Goal: Task Accomplishment & Management: Manage account settings

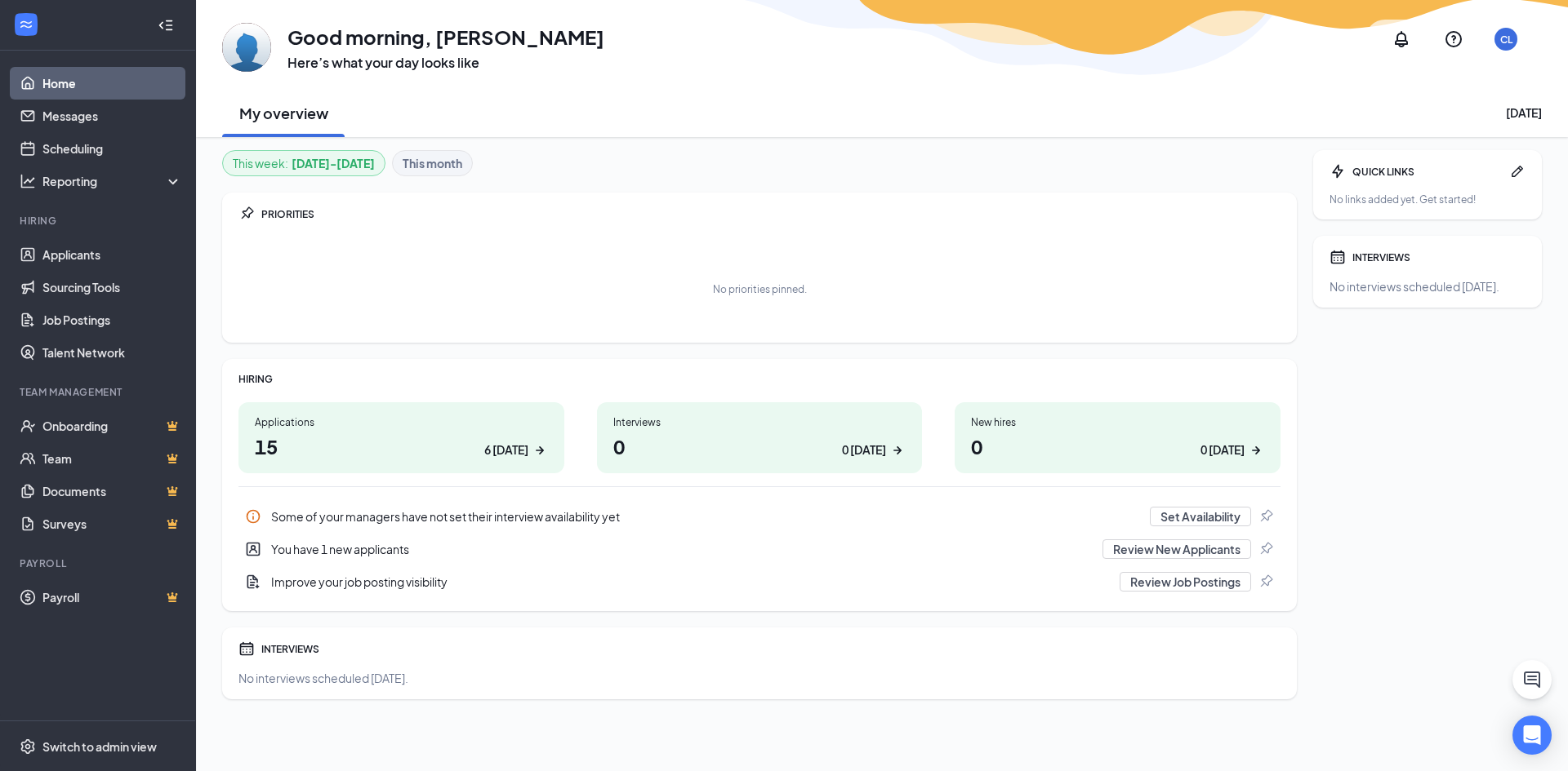
click at [362, 548] on div "You have 1 new applicants" at bounding box center [682, 549] width 822 height 16
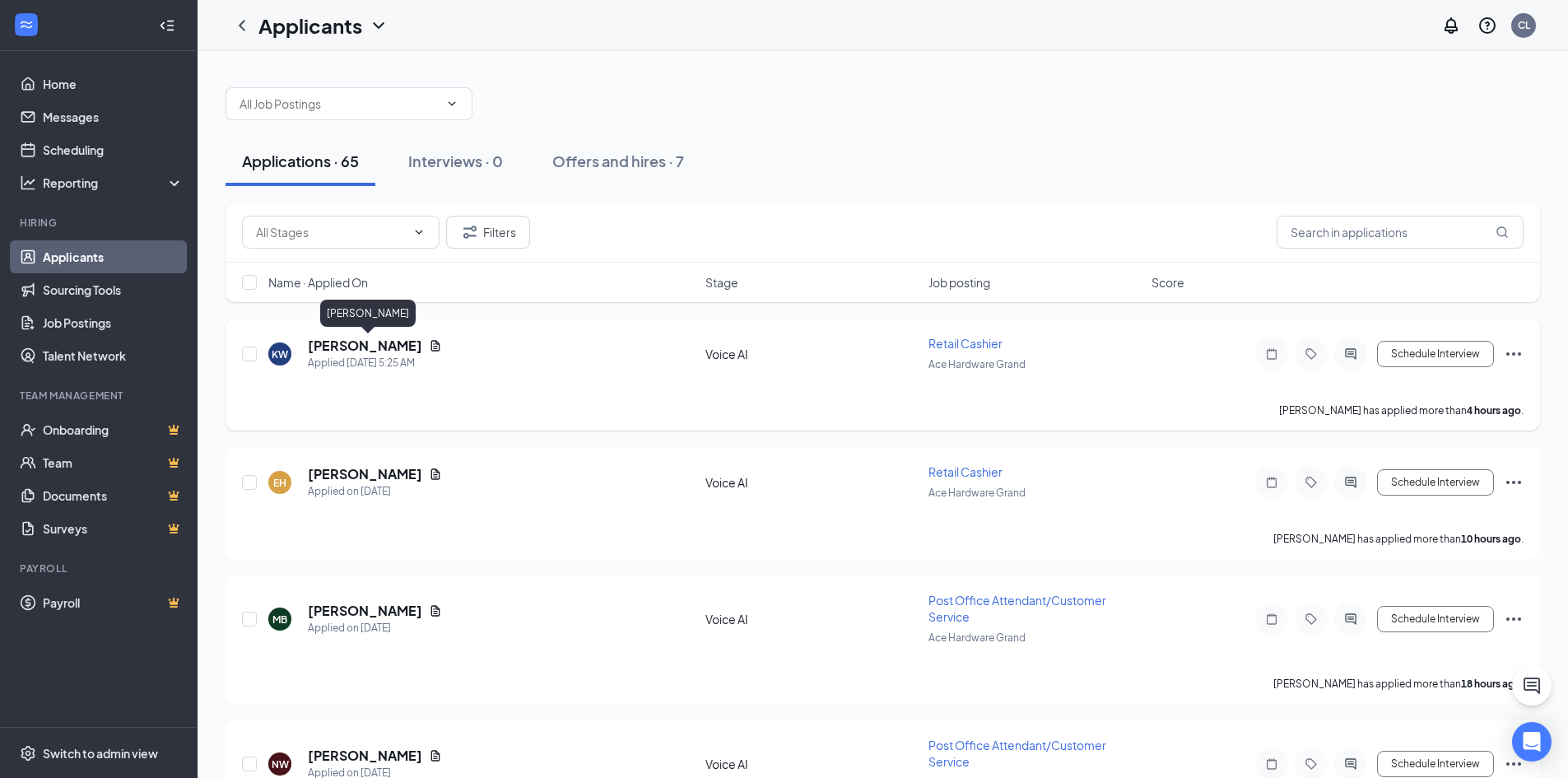
click at [373, 346] on h5 "[PERSON_NAME]" at bounding box center [366, 345] width 115 height 18
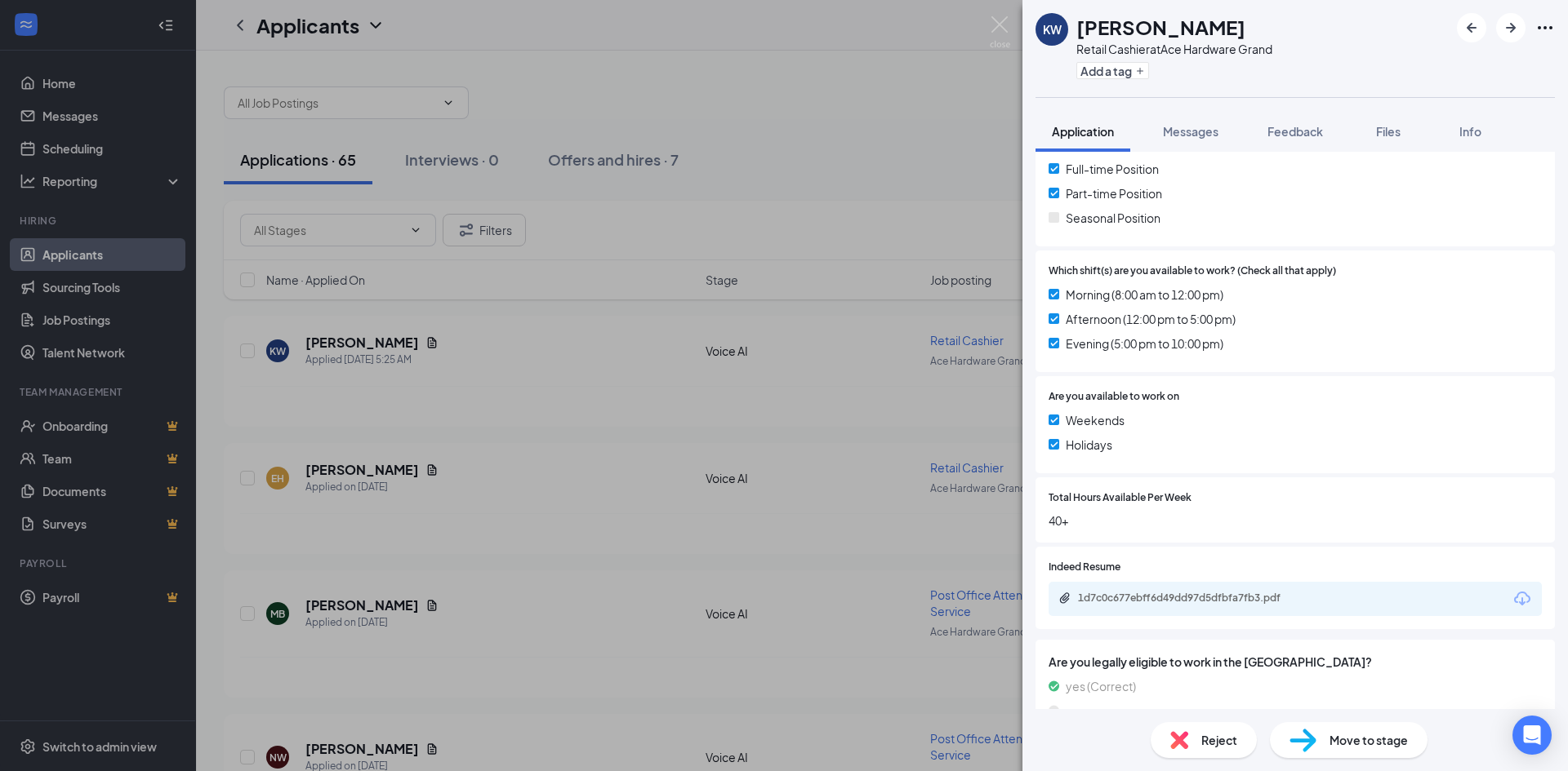
scroll to position [403, 0]
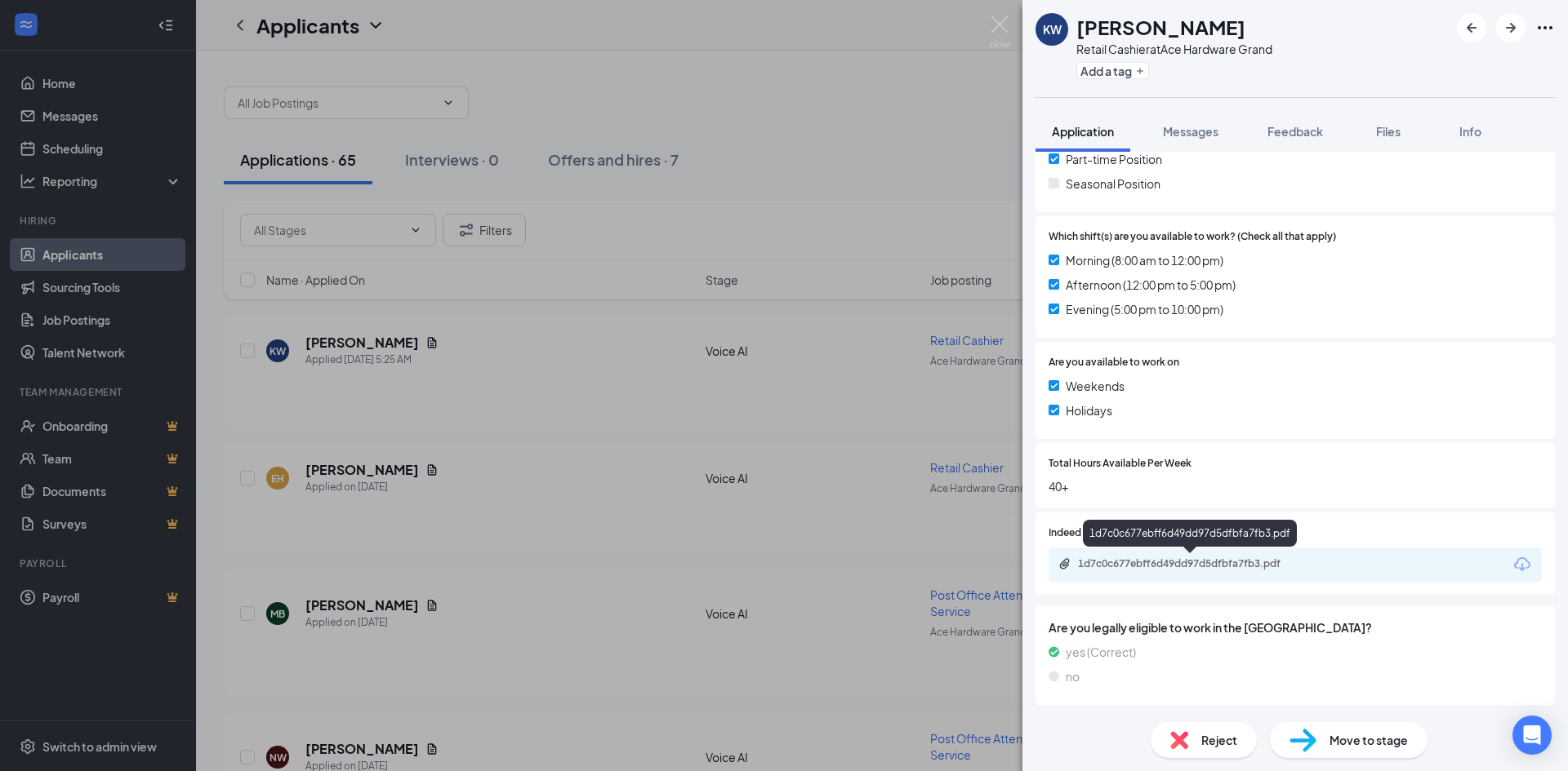
click at [1196, 566] on div "1d7c0c677ebff6d49dd97d5dfbfa7fb3.pdf" at bounding box center [1192, 564] width 229 height 13
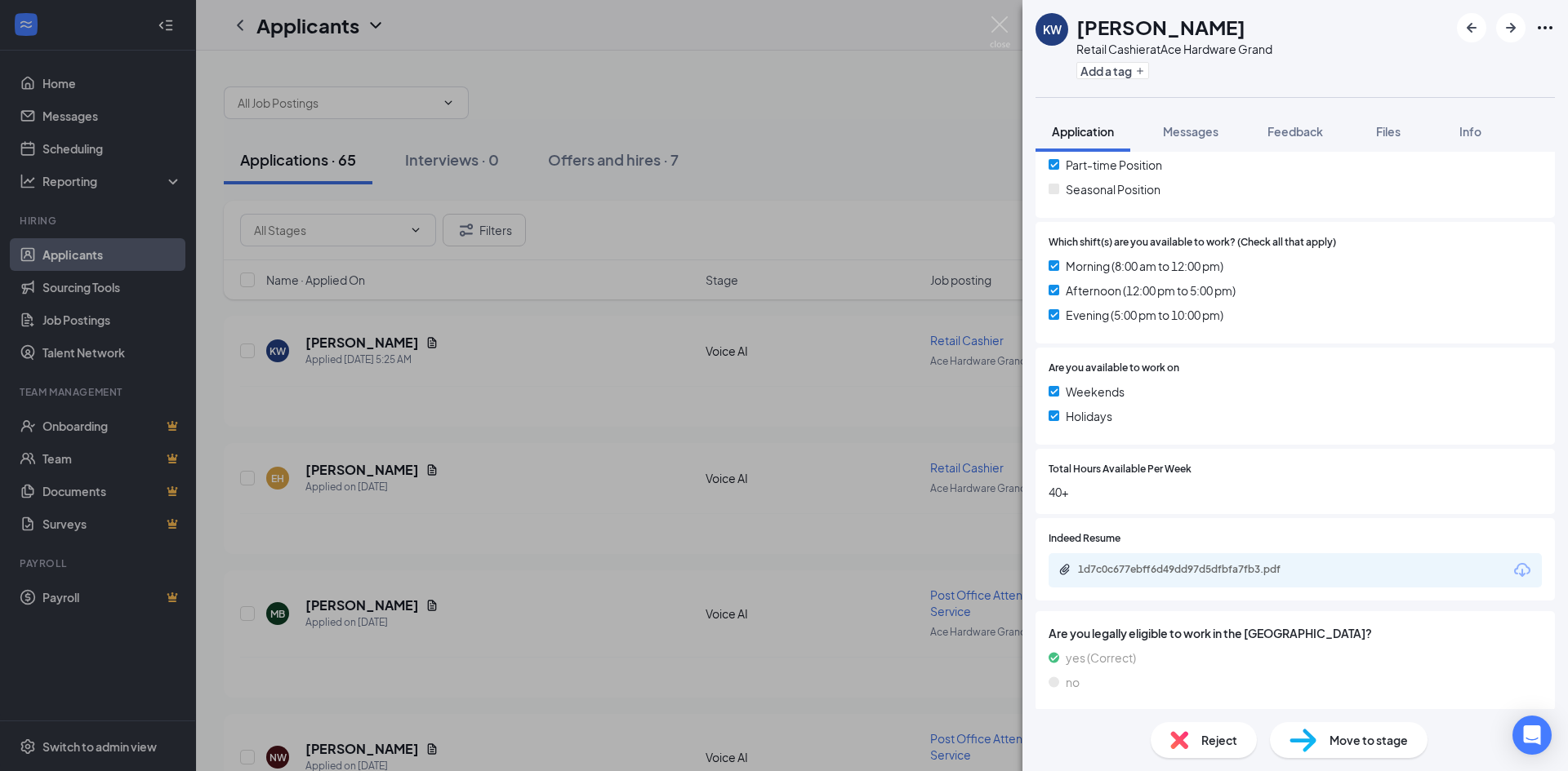
click at [526, 397] on div "KW [PERSON_NAME] Retail Cashier at Ace Hardware Grand Add a tag Application Mes…" at bounding box center [784, 386] width 1568 height 771
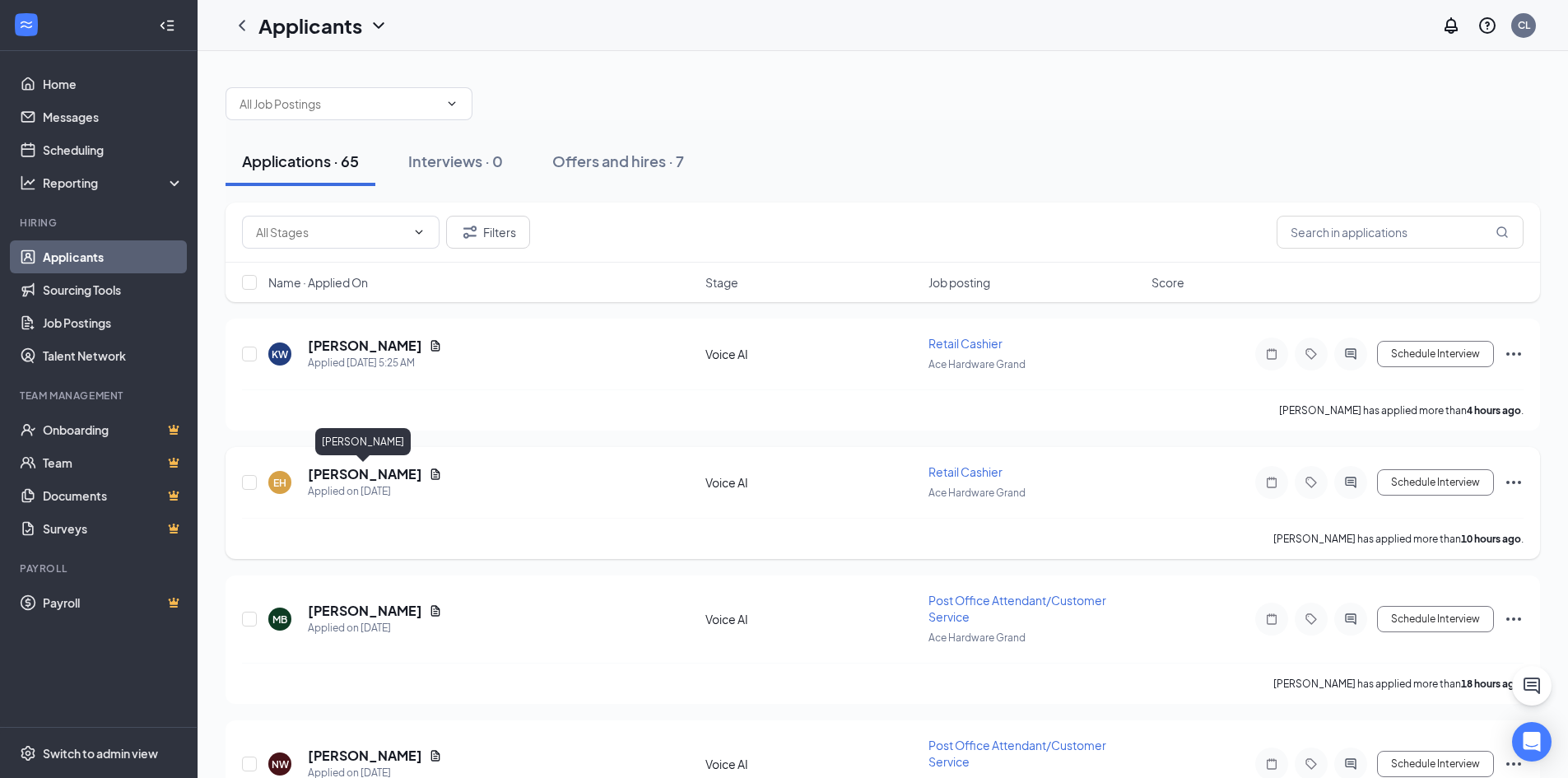
click at [372, 477] on h5 "[PERSON_NAME]" at bounding box center [366, 475] width 115 height 18
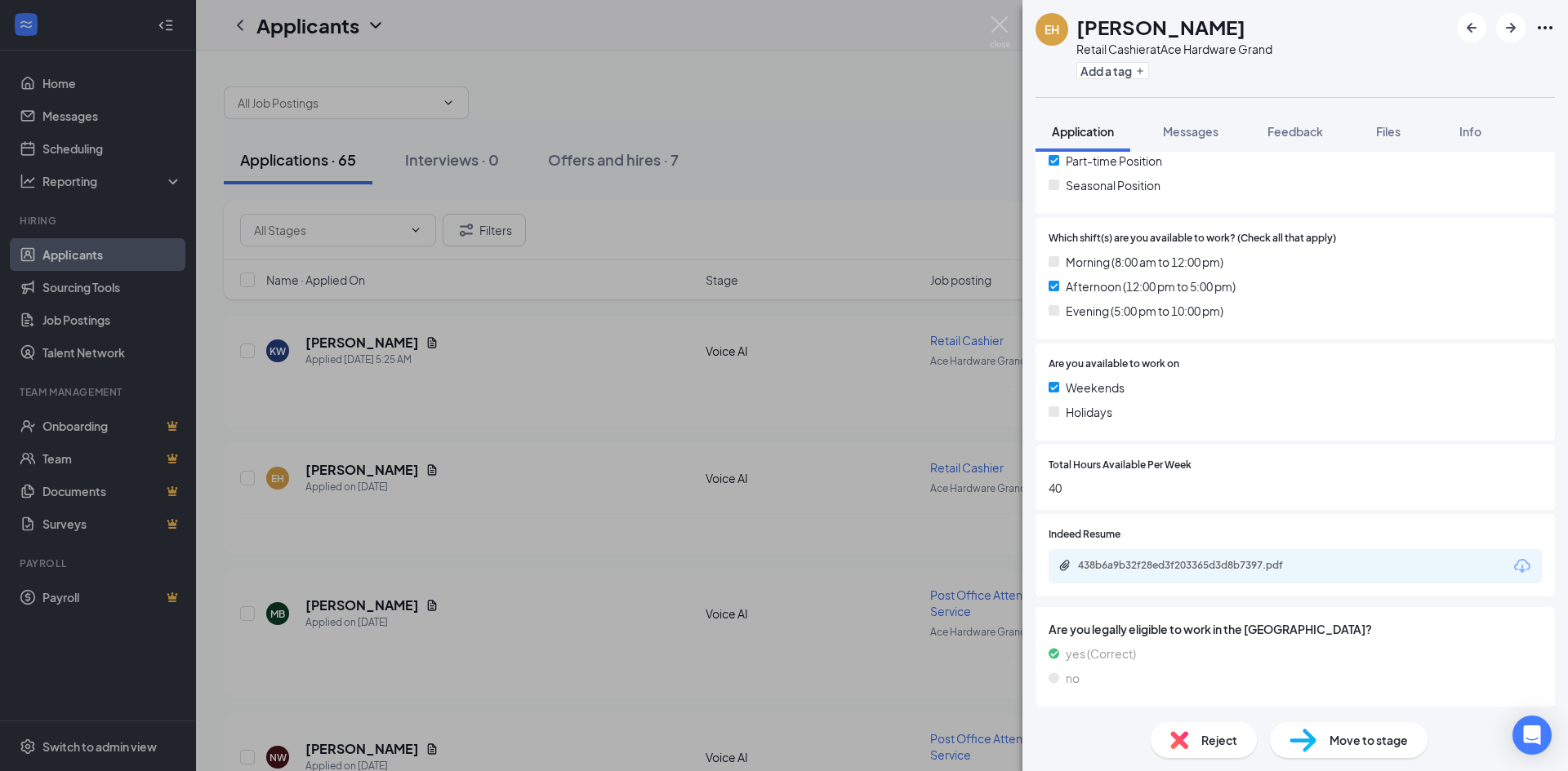
scroll to position [403, 0]
click at [1232, 563] on div "438b6a9b32f28ed3f203365d3d8b7397.pdf" at bounding box center [1192, 564] width 229 height 13
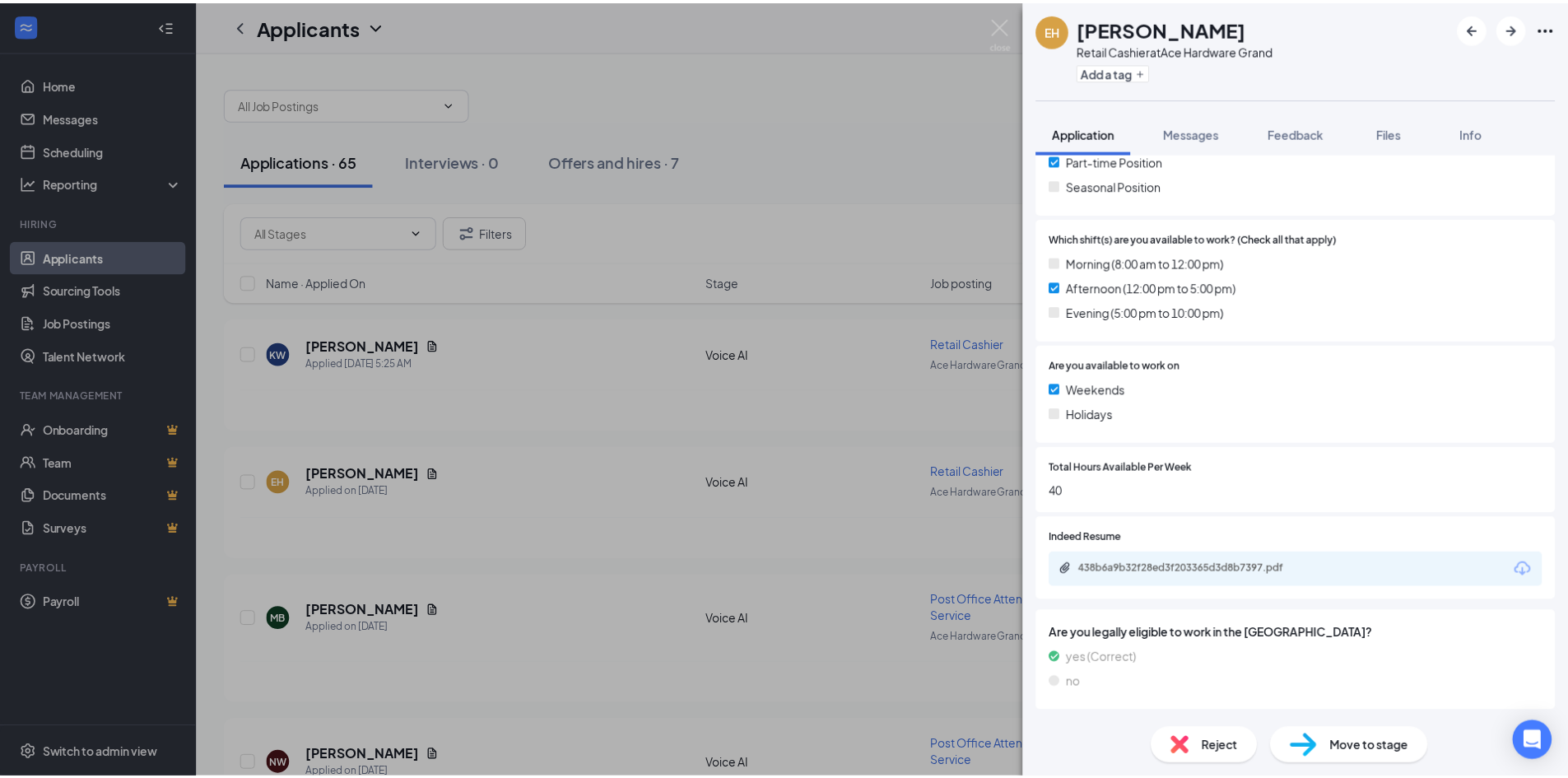
scroll to position [401, 0]
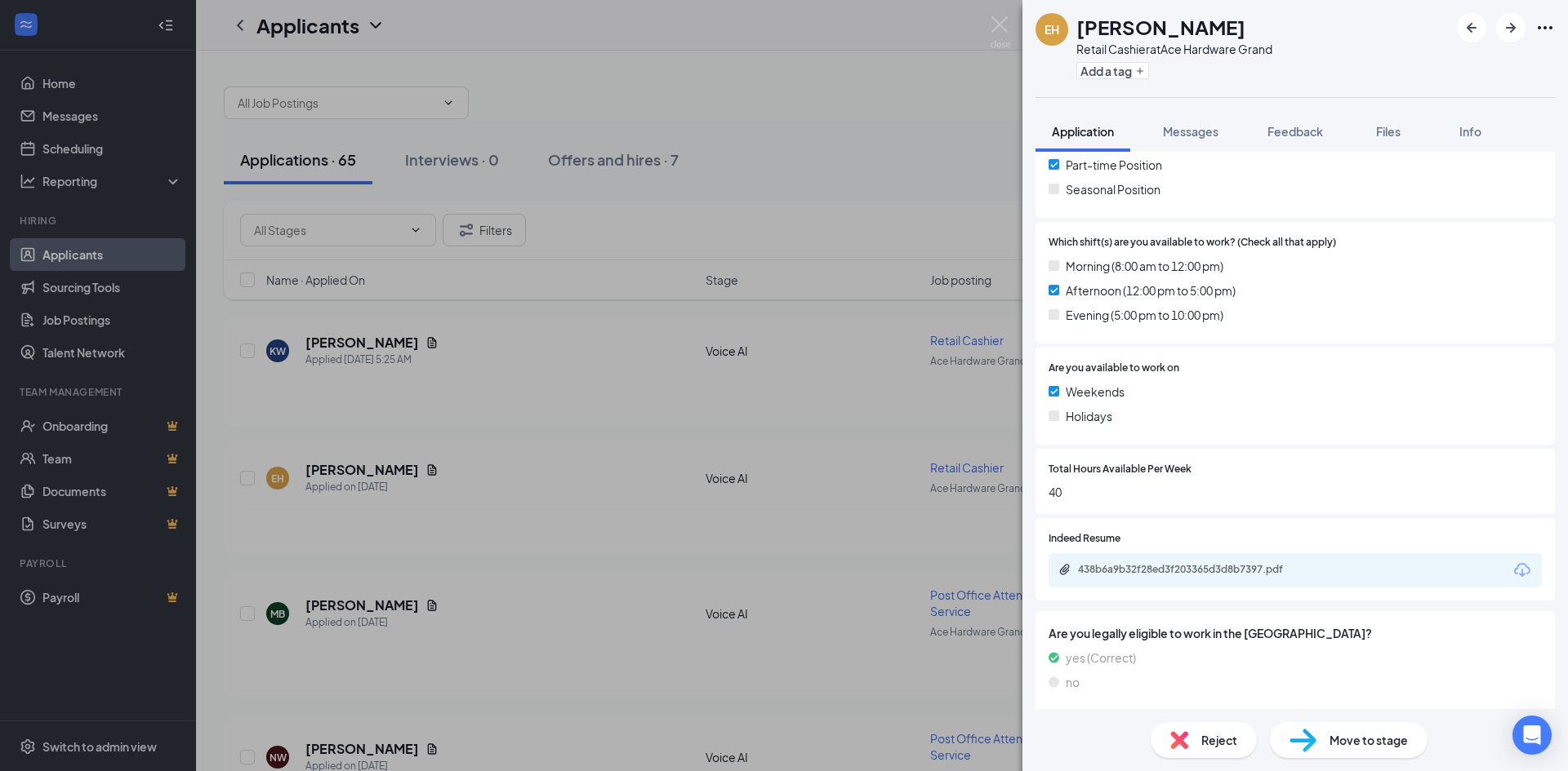
click at [693, 438] on div "EH [PERSON_NAME] Retail Cashier at Ace Hardware Grand Add a tag Application Mes…" at bounding box center [784, 386] width 1568 height 771
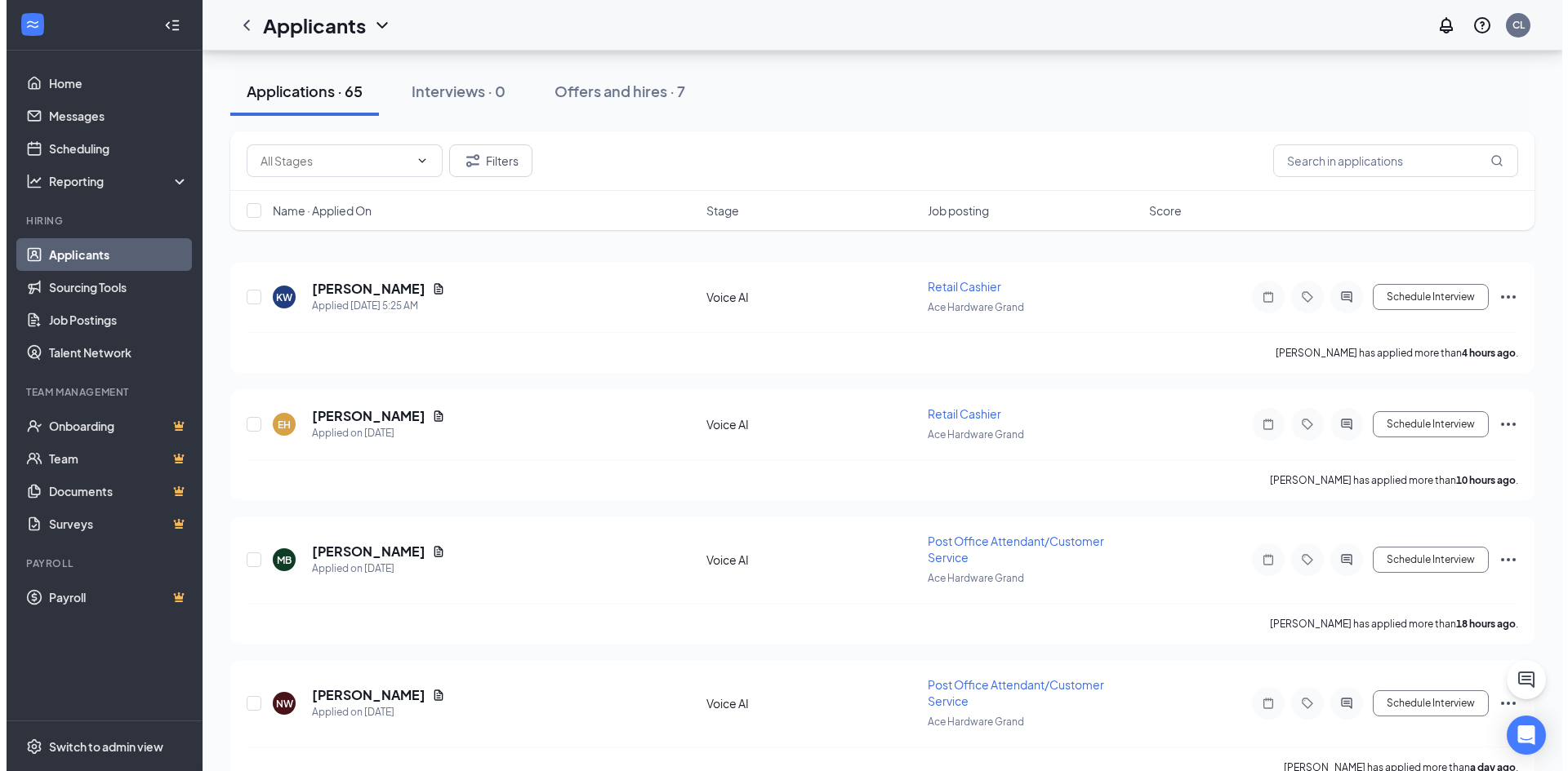
scroll to position [82, 0]
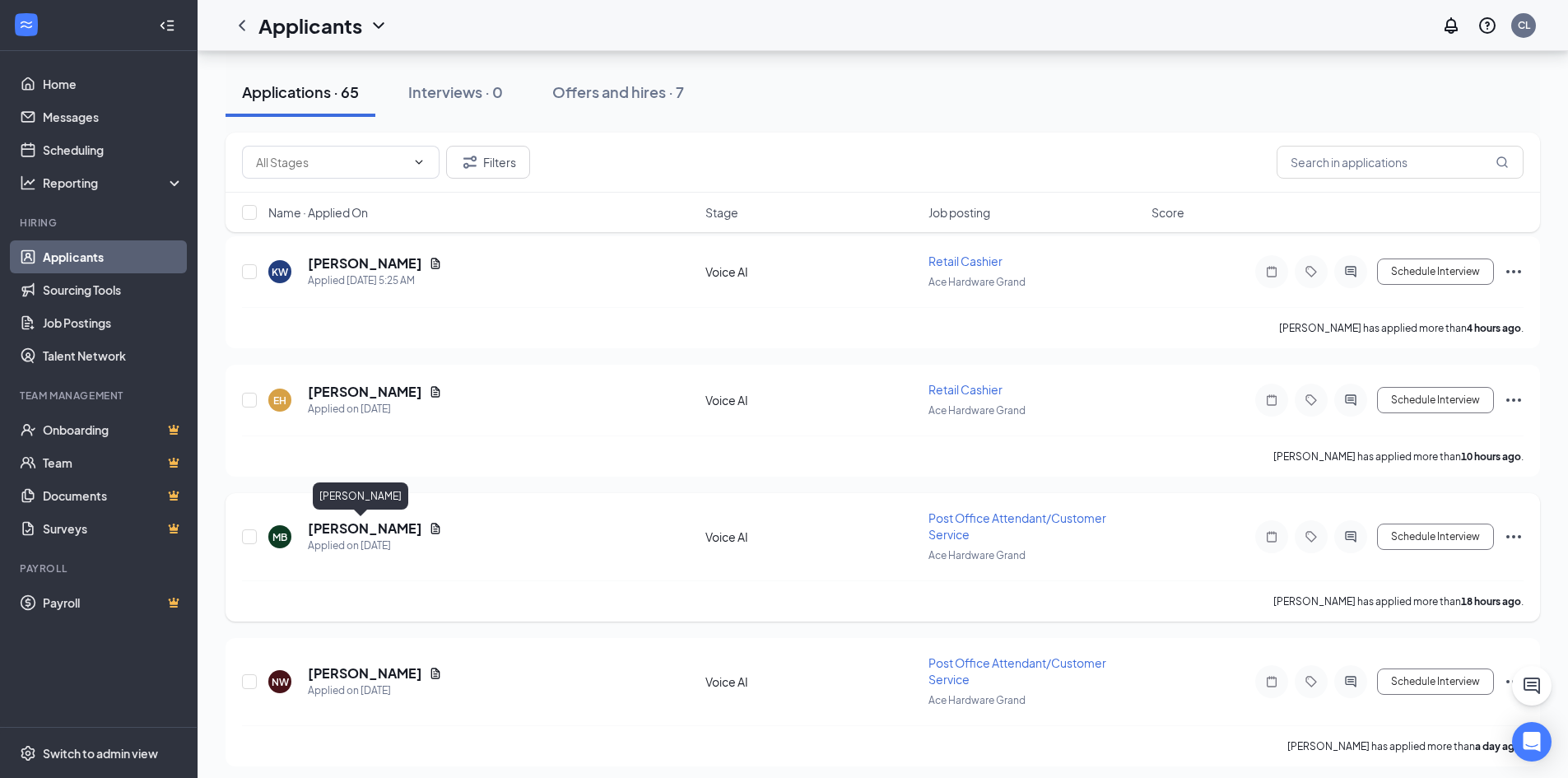
click at [351, 535] on h5 "[PERSON_NAME]" at bounding box center [366, 528] width 115 height 18
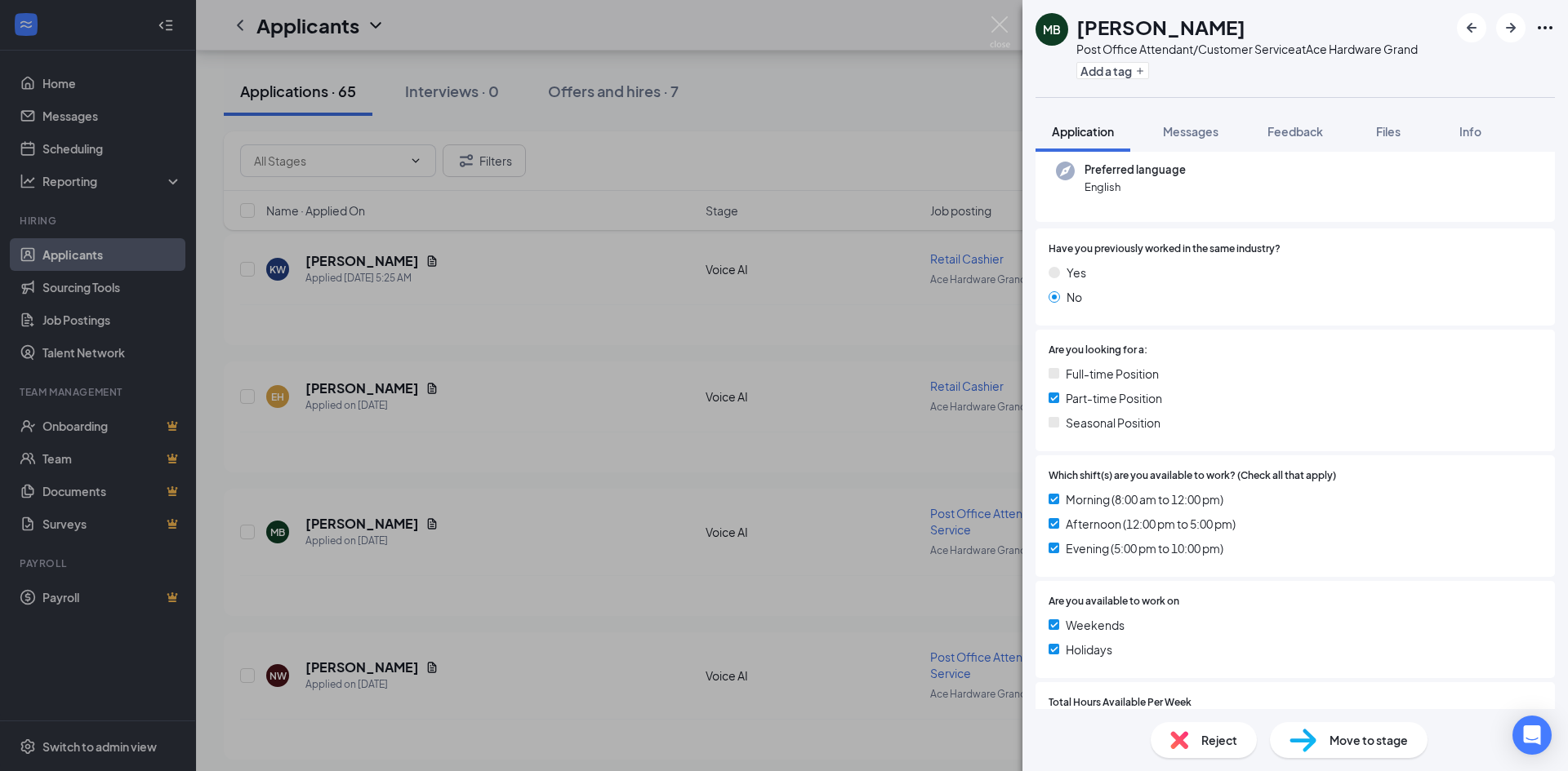
scroll to position [327, 0]
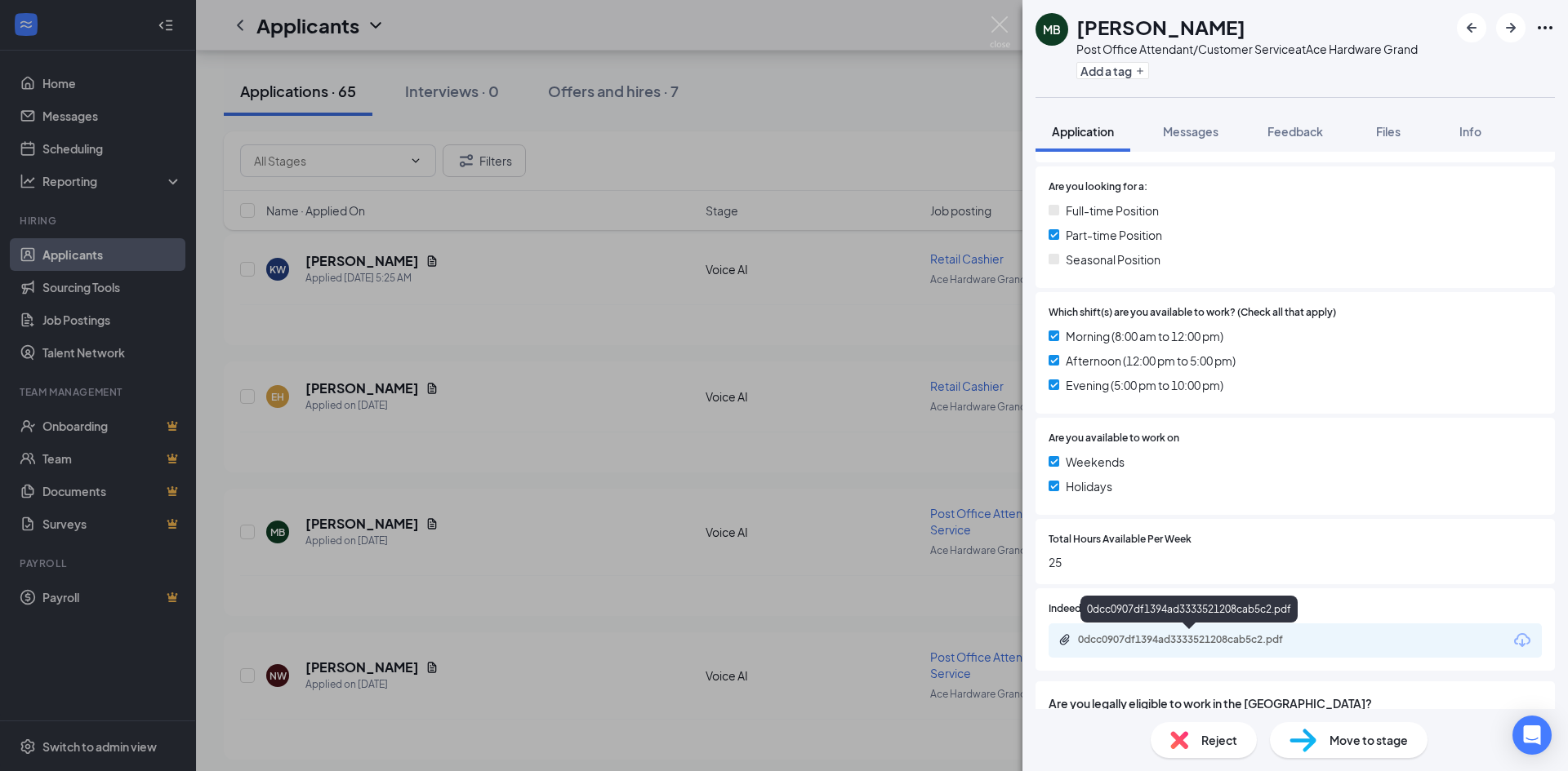
click at [1223, 634] on div "0dcc0907df1394ad3333521208cab5c2.pdf" at bounding box center [1192, 640] width 229 height 13
click at [637, 507] on div "MB [PERSON_NAME] Post Office Attendant/Customer Service at Ace Hardware Grand A…" at bounding box center [784, 386] width 1568 height 771
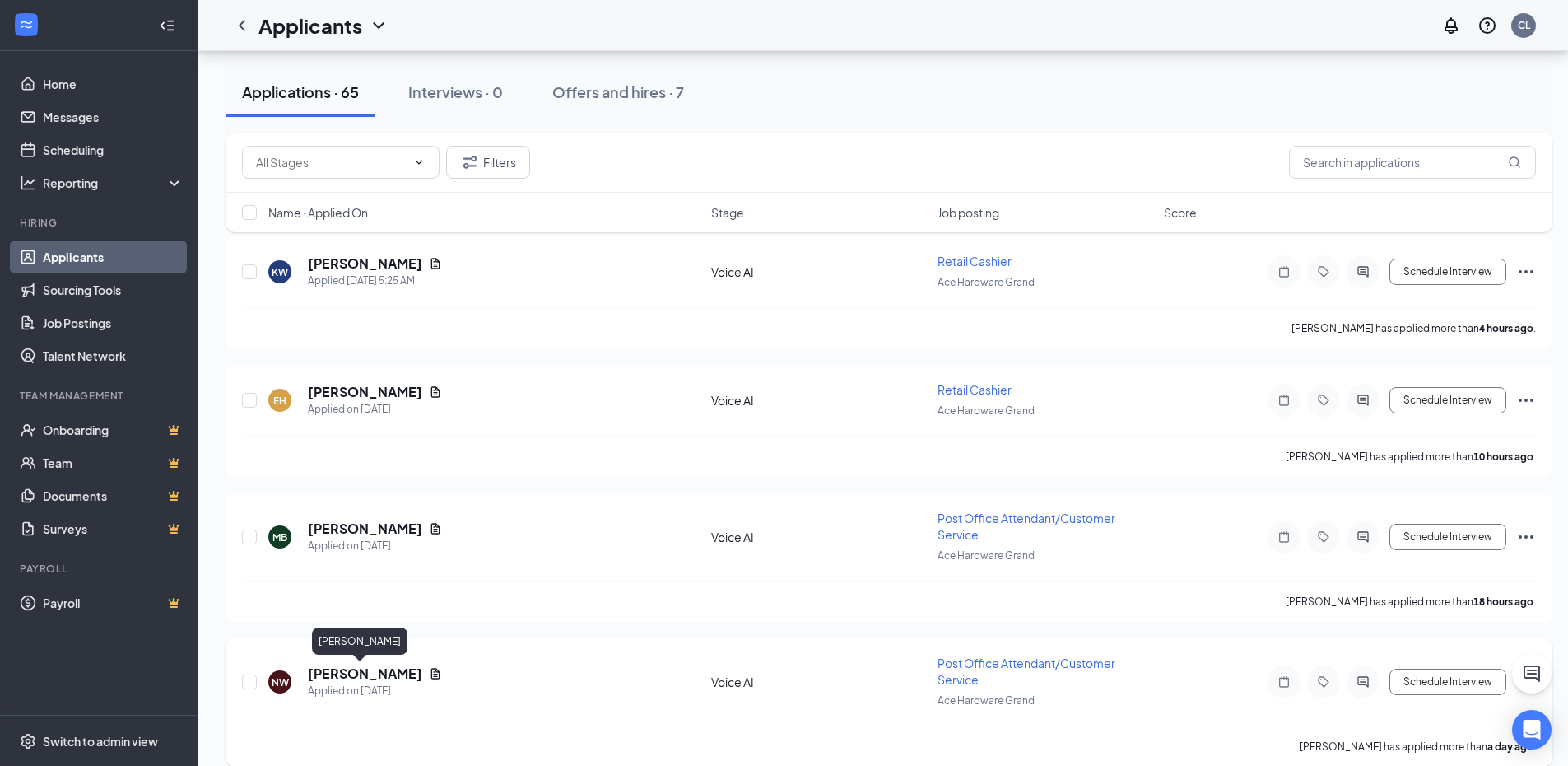
click at [351, 670] on h5 "[PERSON_NAME]" at bounding box center [366, 673] width 115 height 18
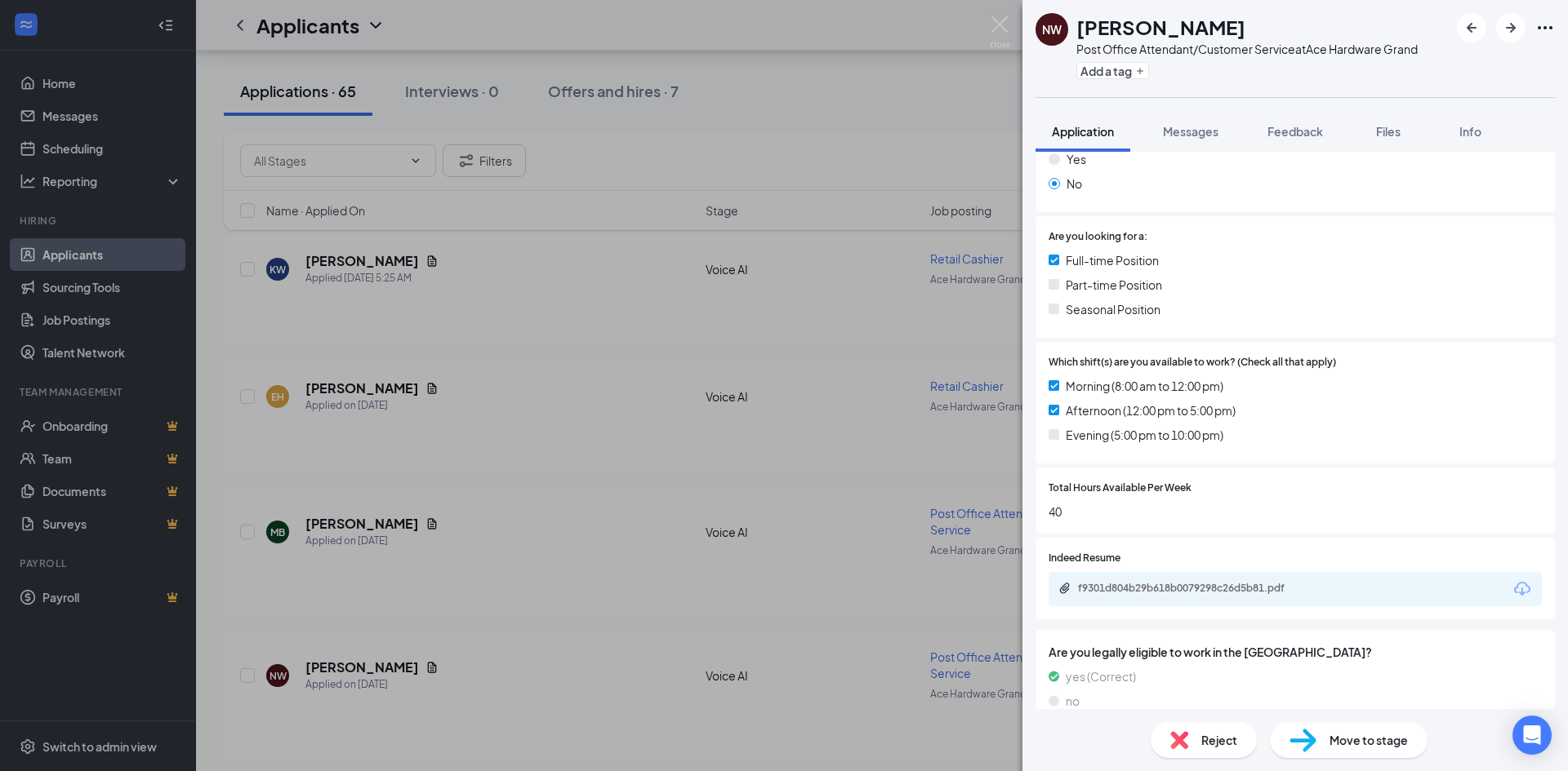
scroll to position [302, 0]
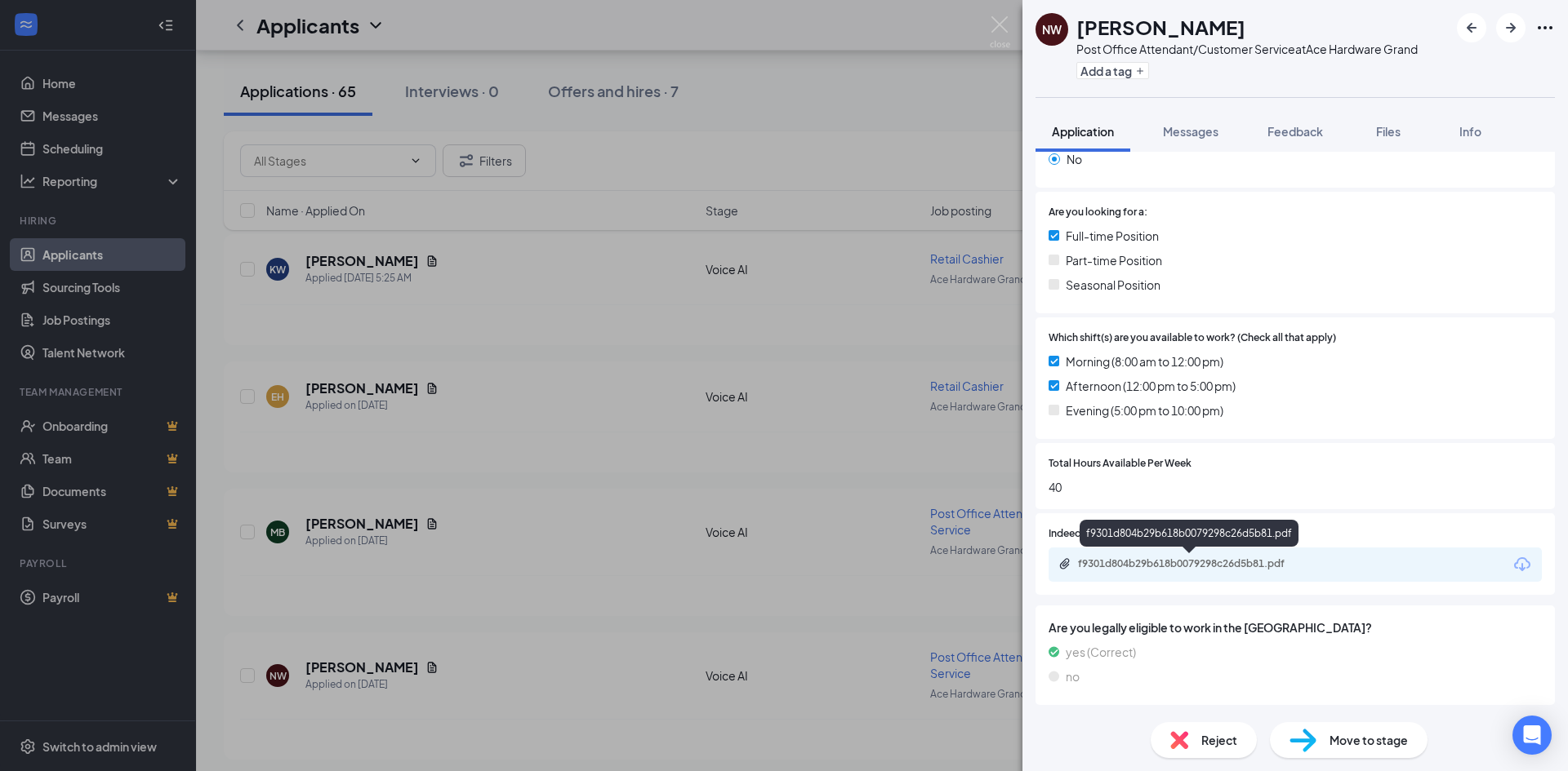
click at [1160, 563] on div "f9301d804b29b618b0079298c26d5b81.pdf" at bounding box center [1192, 564] width 229 height 13
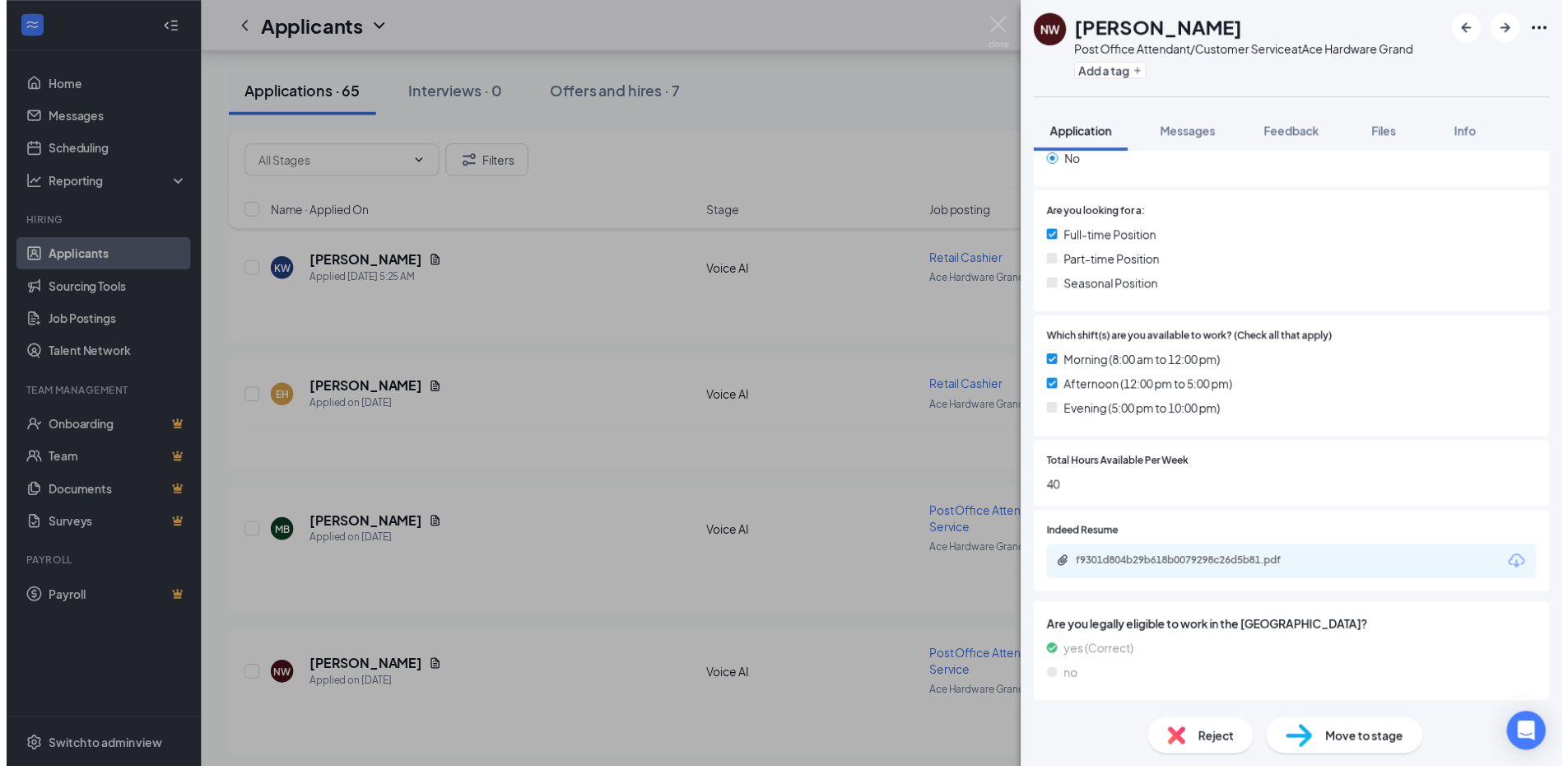
scroll to position [298, 0]
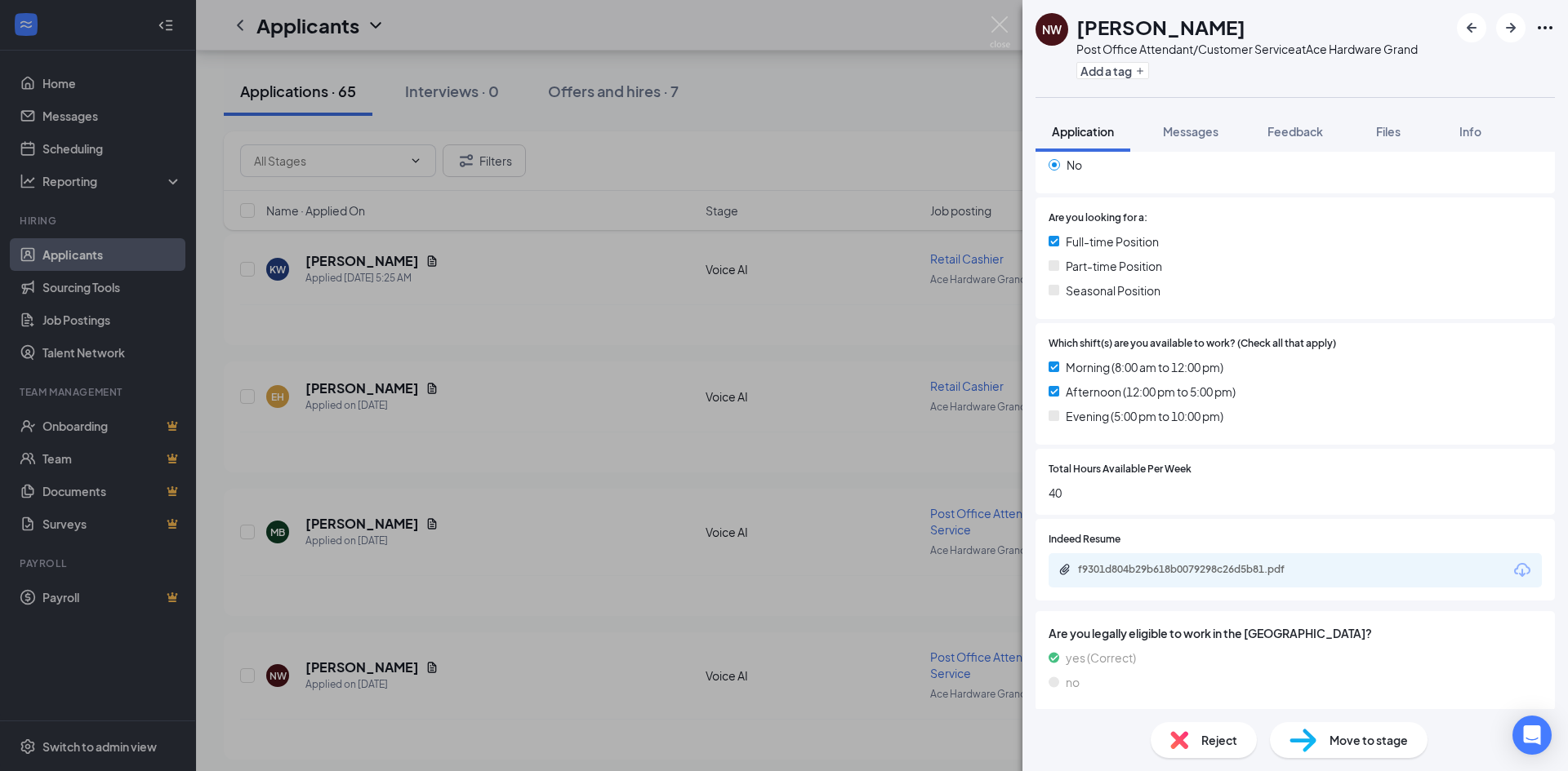
click at [556, 484] on div "NW [PERSON_NAME] Post Office Attendant/Customer Service at Ace Hardware Grand A…" at bounding box center [784, 386] width 1568 height 771
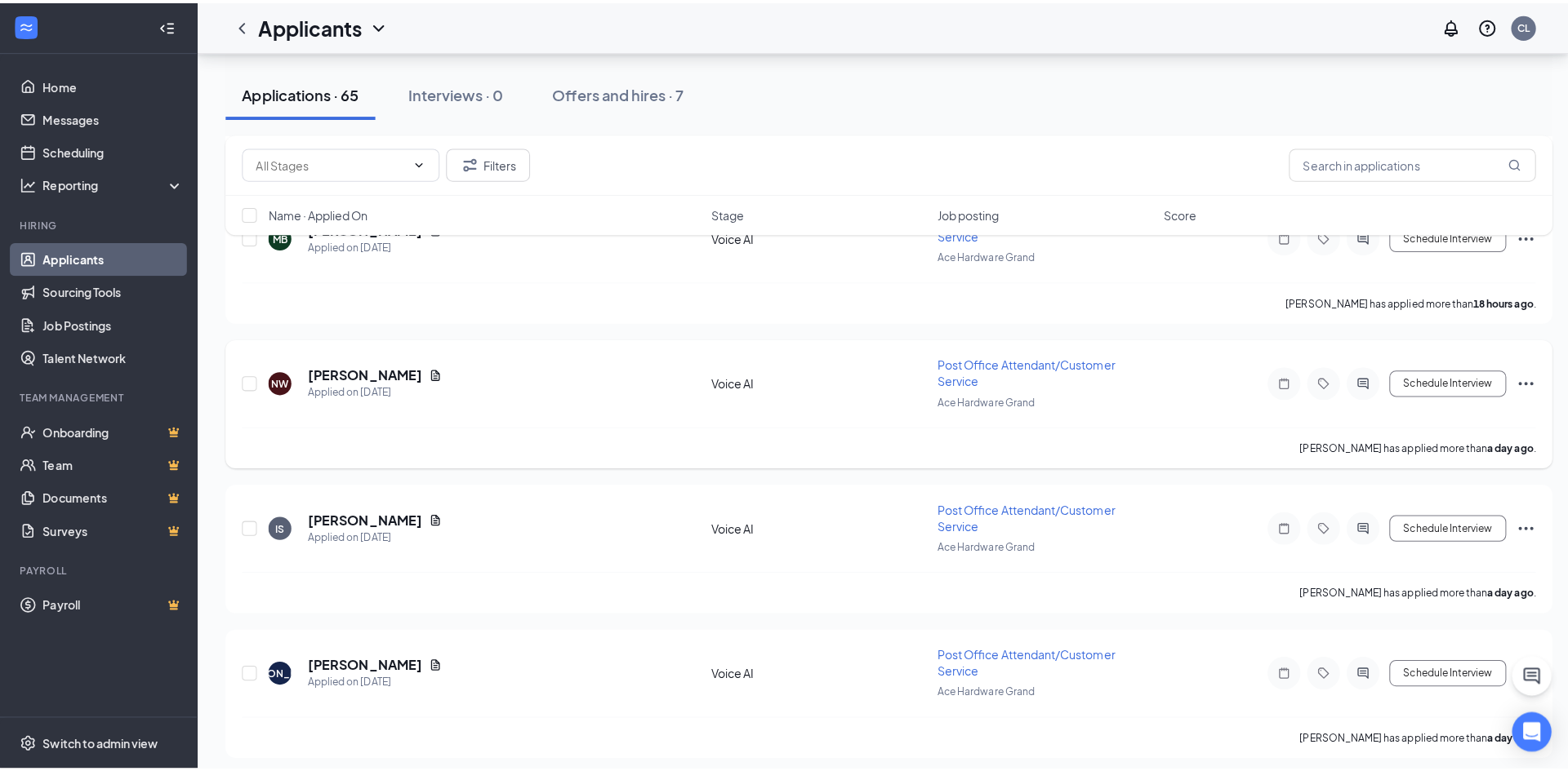
scroll to position [408, 0]
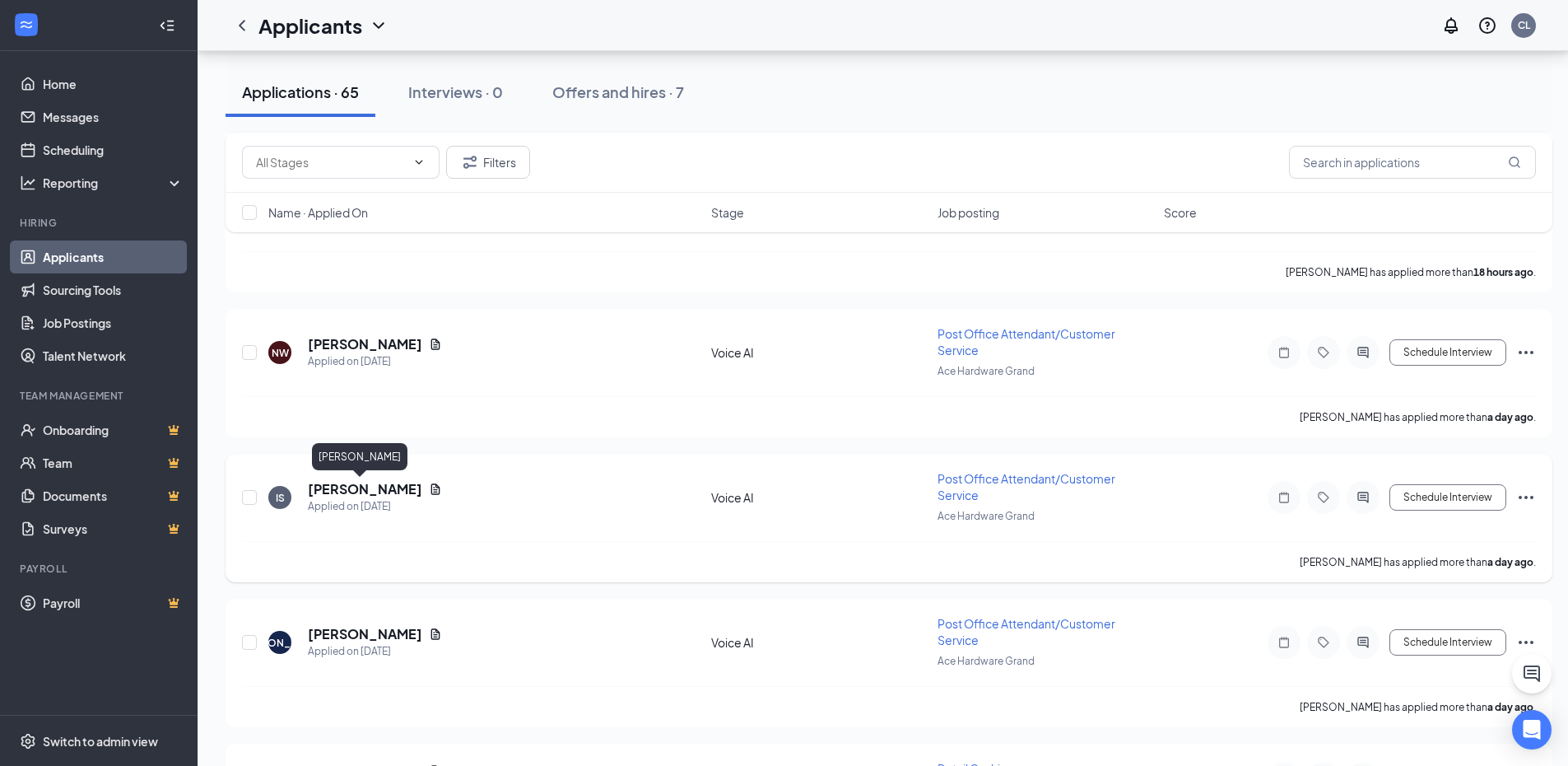
click at [329, 492] on h5 "[PERSON_NAME]" at bounding box center [366, 489] width 115 height 18
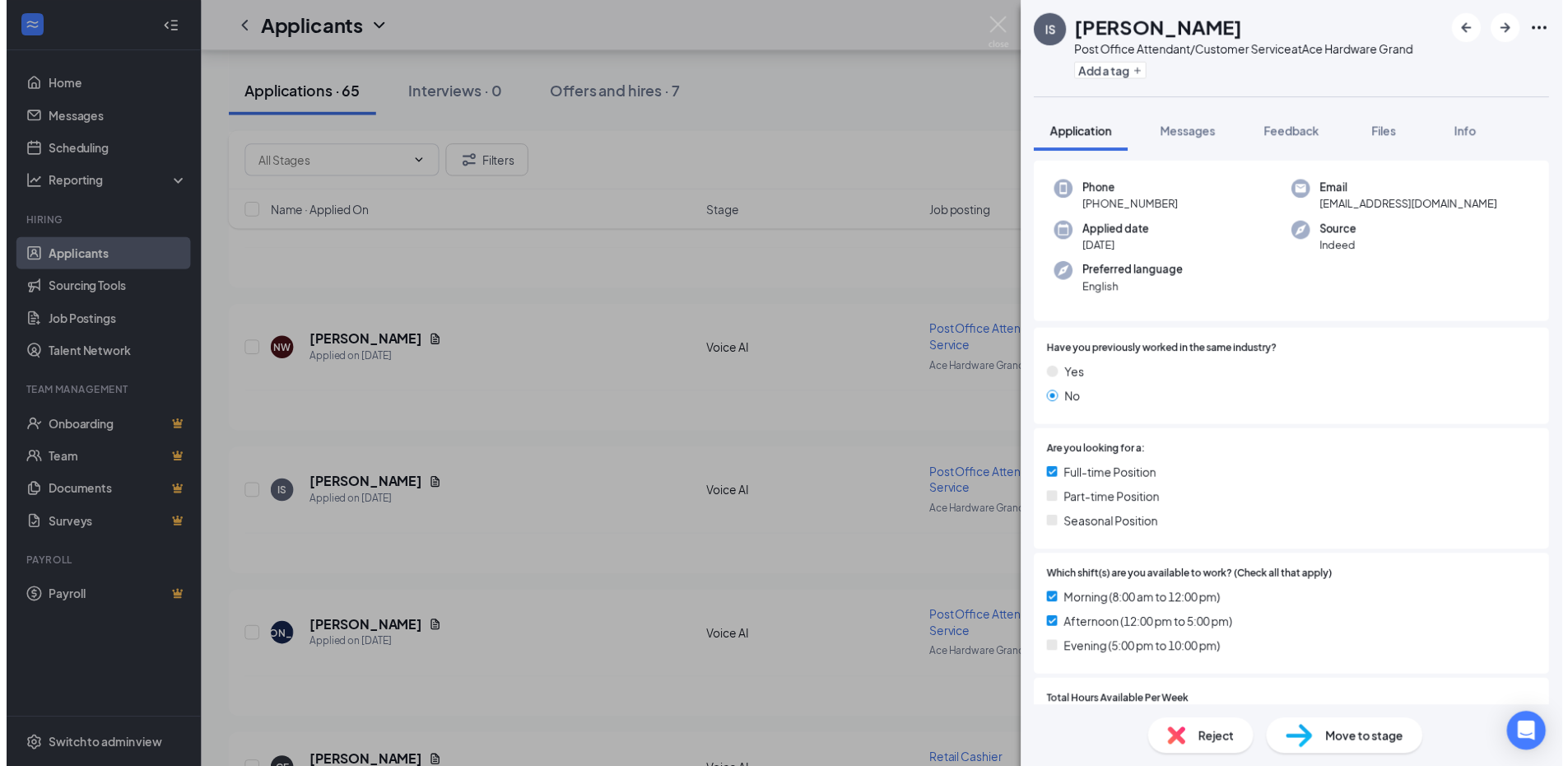
scroll to position [247, 0]
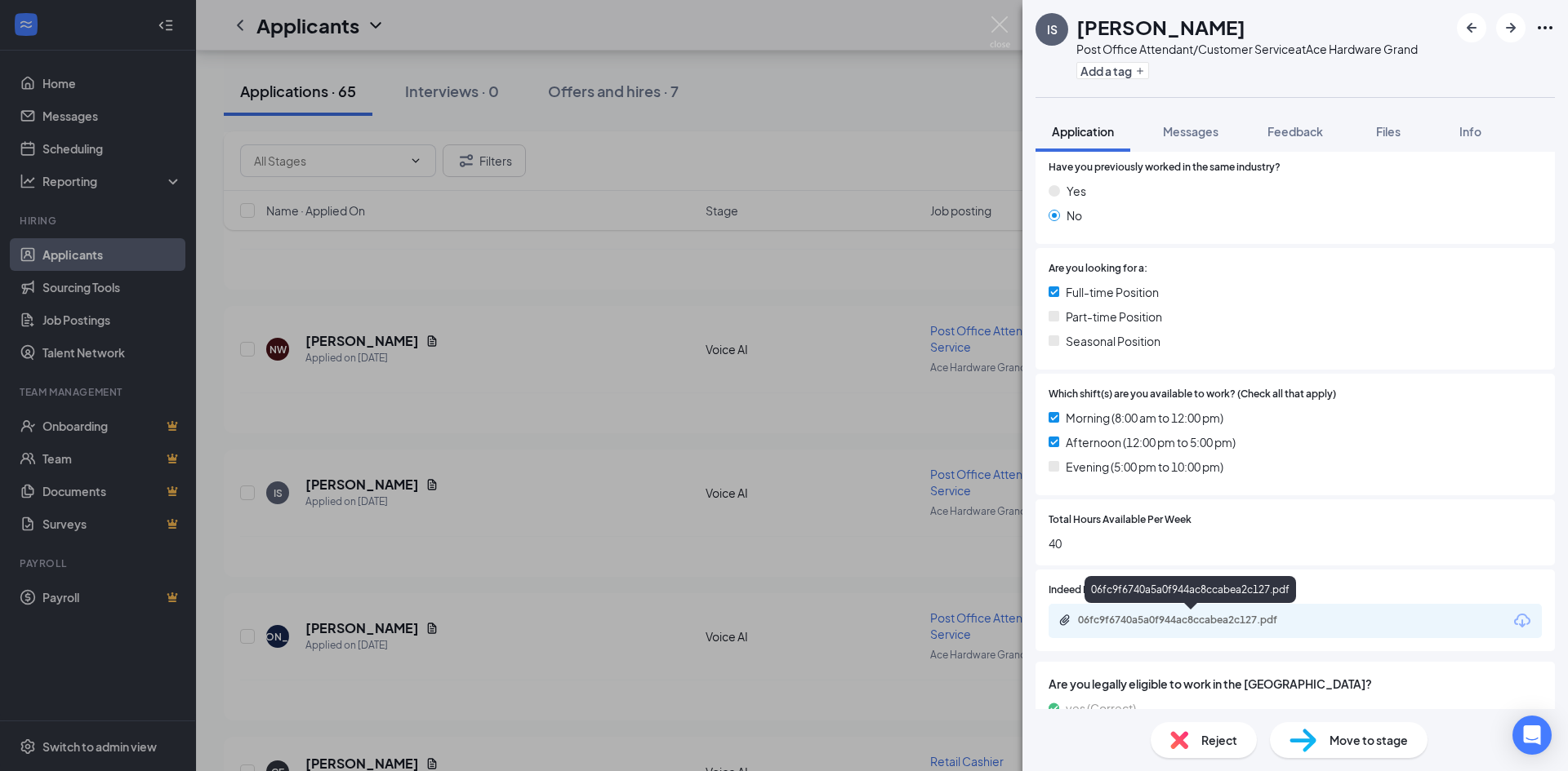
click at [1163, 622] on div "06fc9f6740a5a0f944ac8ccabea2c127.pdf" at bounding box center [1192, 621] width 229 height 13
click at [501, 442] on div "IS [PERSON_NAME] Post Office Attendant/Customer Service at Ace Hardware Grand A…" at bounding box center [784, 386] width 1568 height 771
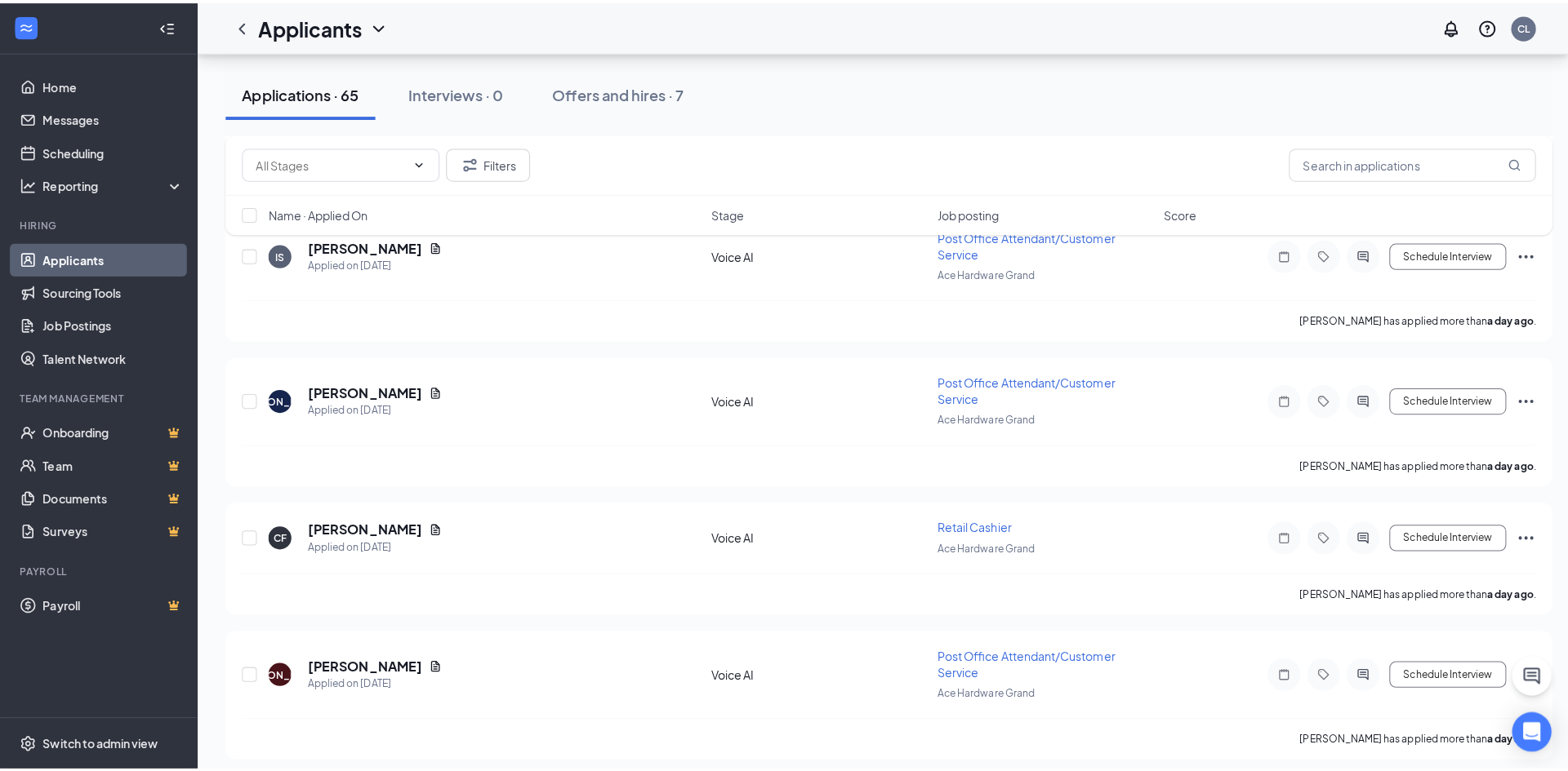
scroll to position [653, 0]
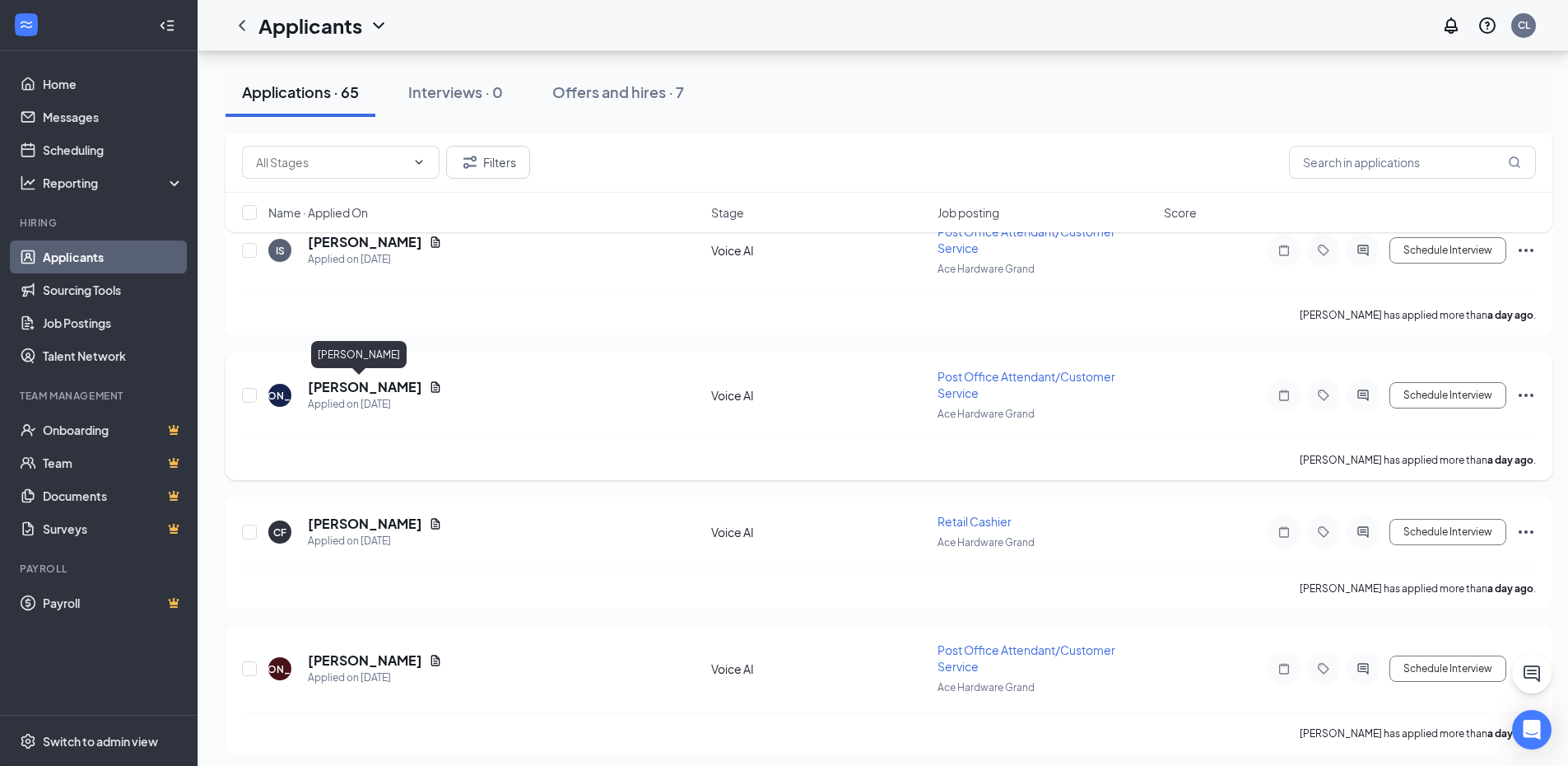
click at [346, 386] on h5 "[PERSON_NAME]" at bounding box center [366, 387] width 115 height 18
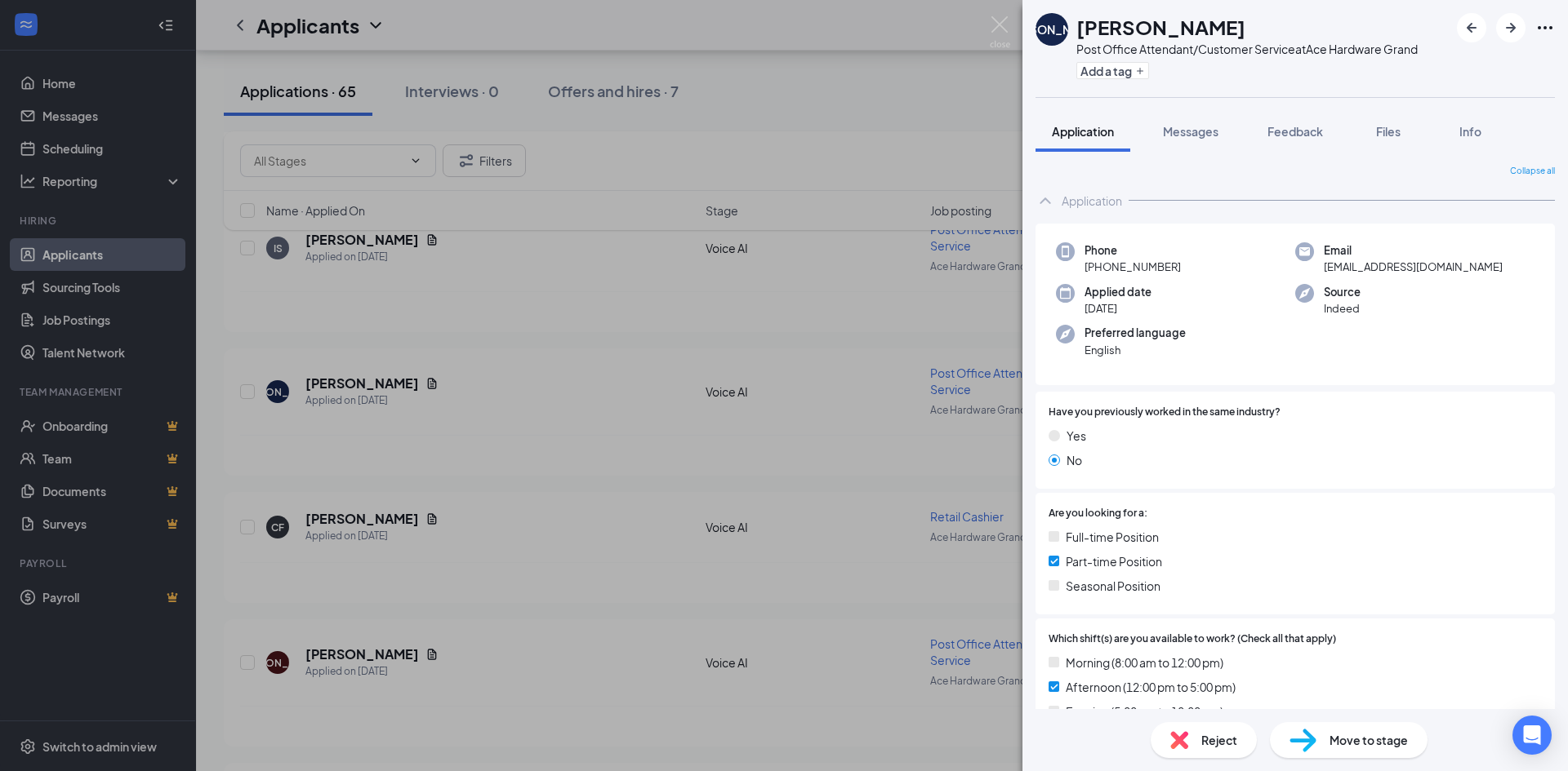
click at [750, 335] on div "JA [PERSON_NAME] Post Office Attendant/Customer Service at Ace Hardware Grand A…" at bounding box center [784, 386] width 1568 height 771
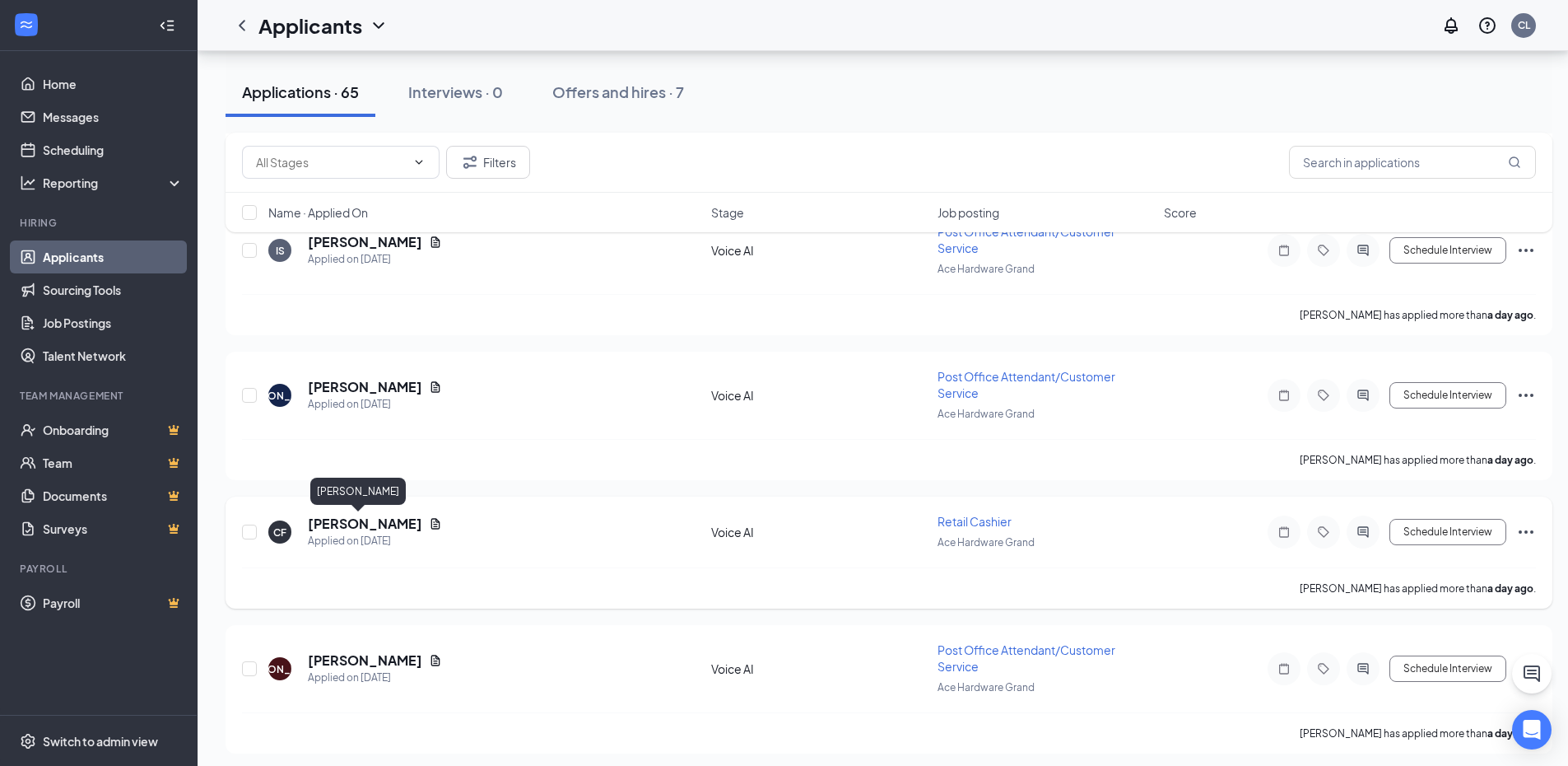
click at [335, 526] on h5 "[PERSON_NAME]" at bounding box center [366, 523] width 115 height 18
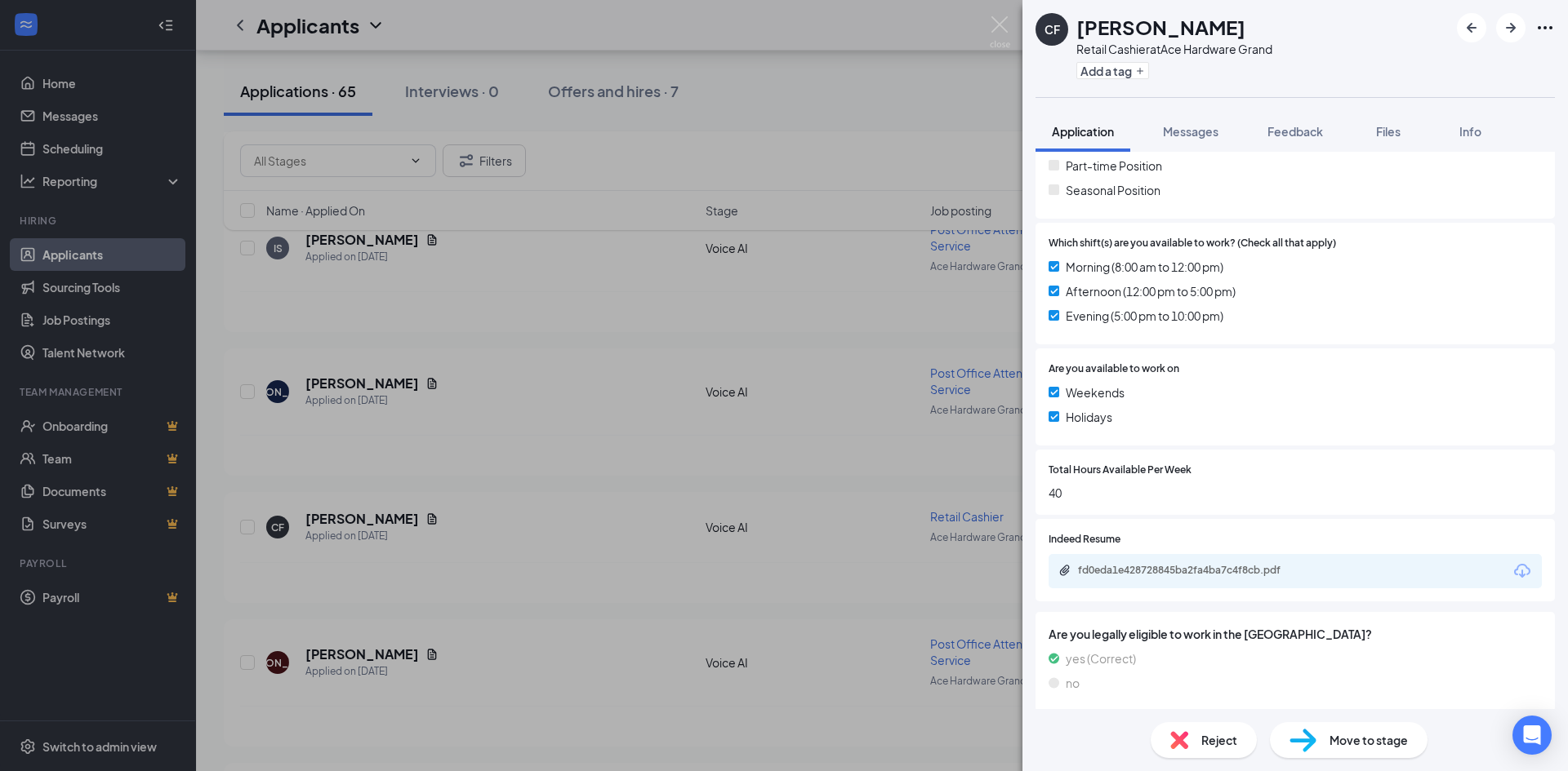
scroll to position [403, 0]
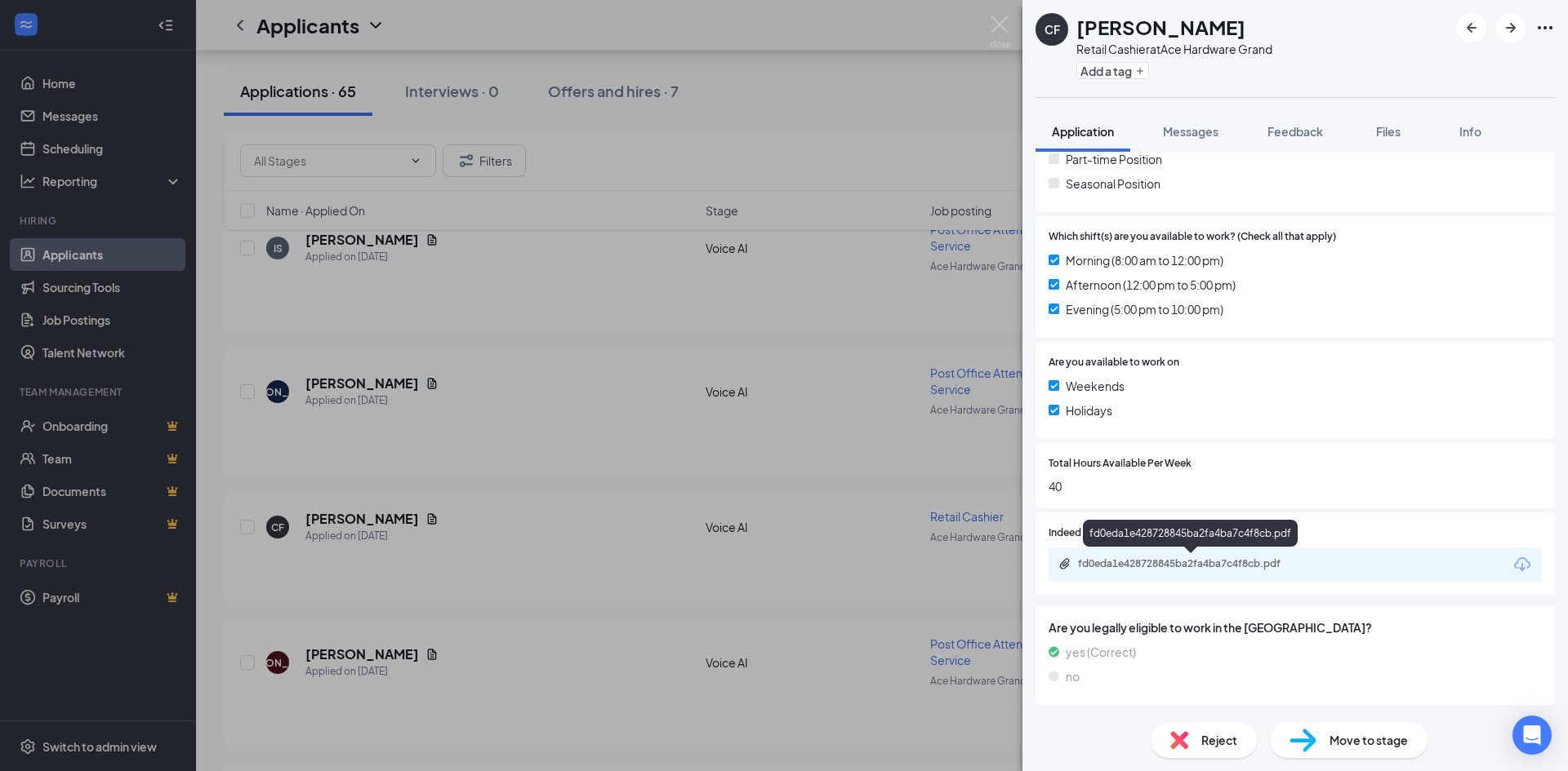
click at [1209, 564] on div "fd0eda1e428728845ba2fa4ba7c4f8cb.pdf" at bounding box center [1192, 564] width 229 height 13
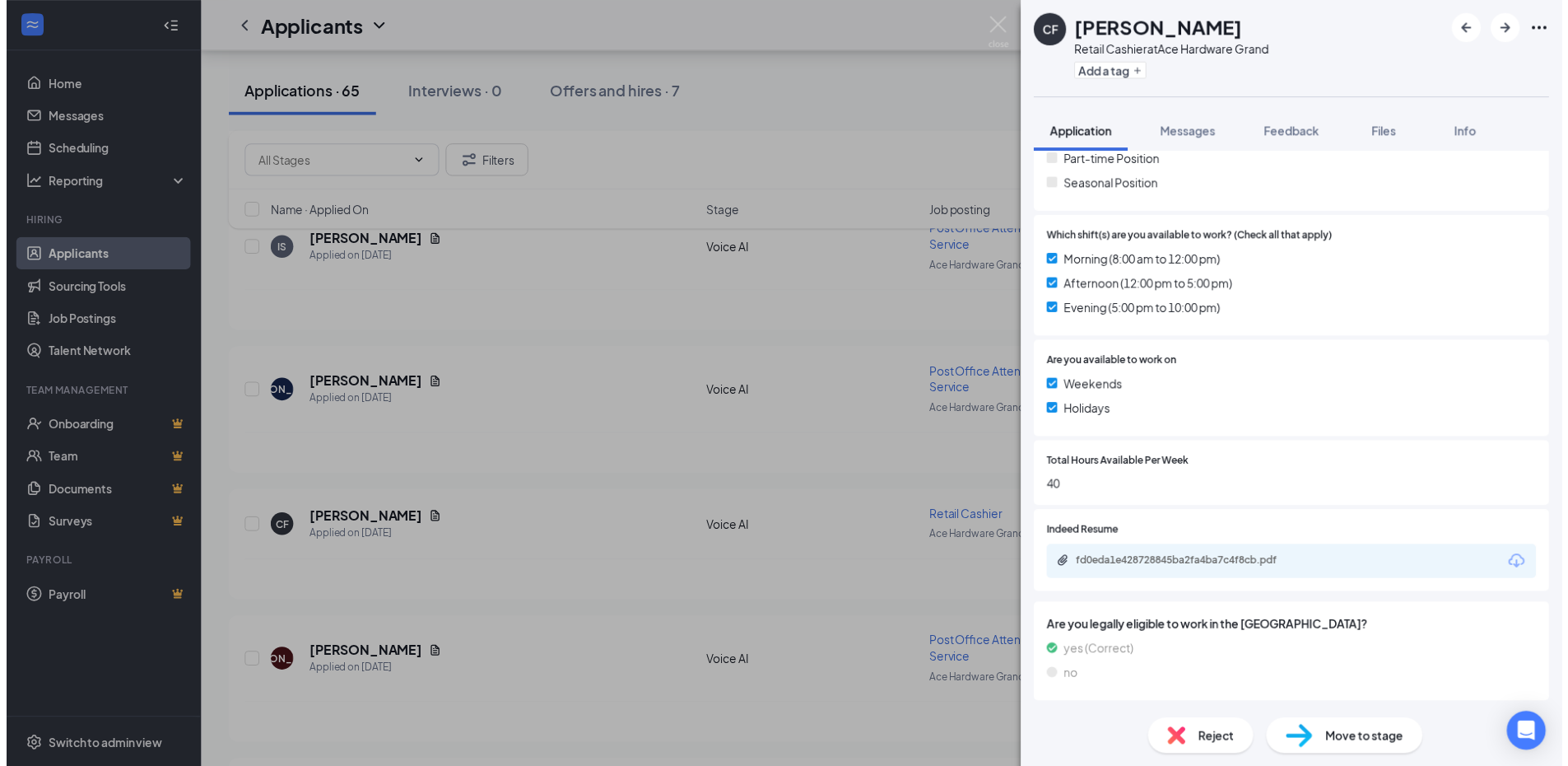
scroll to position [400, 0]
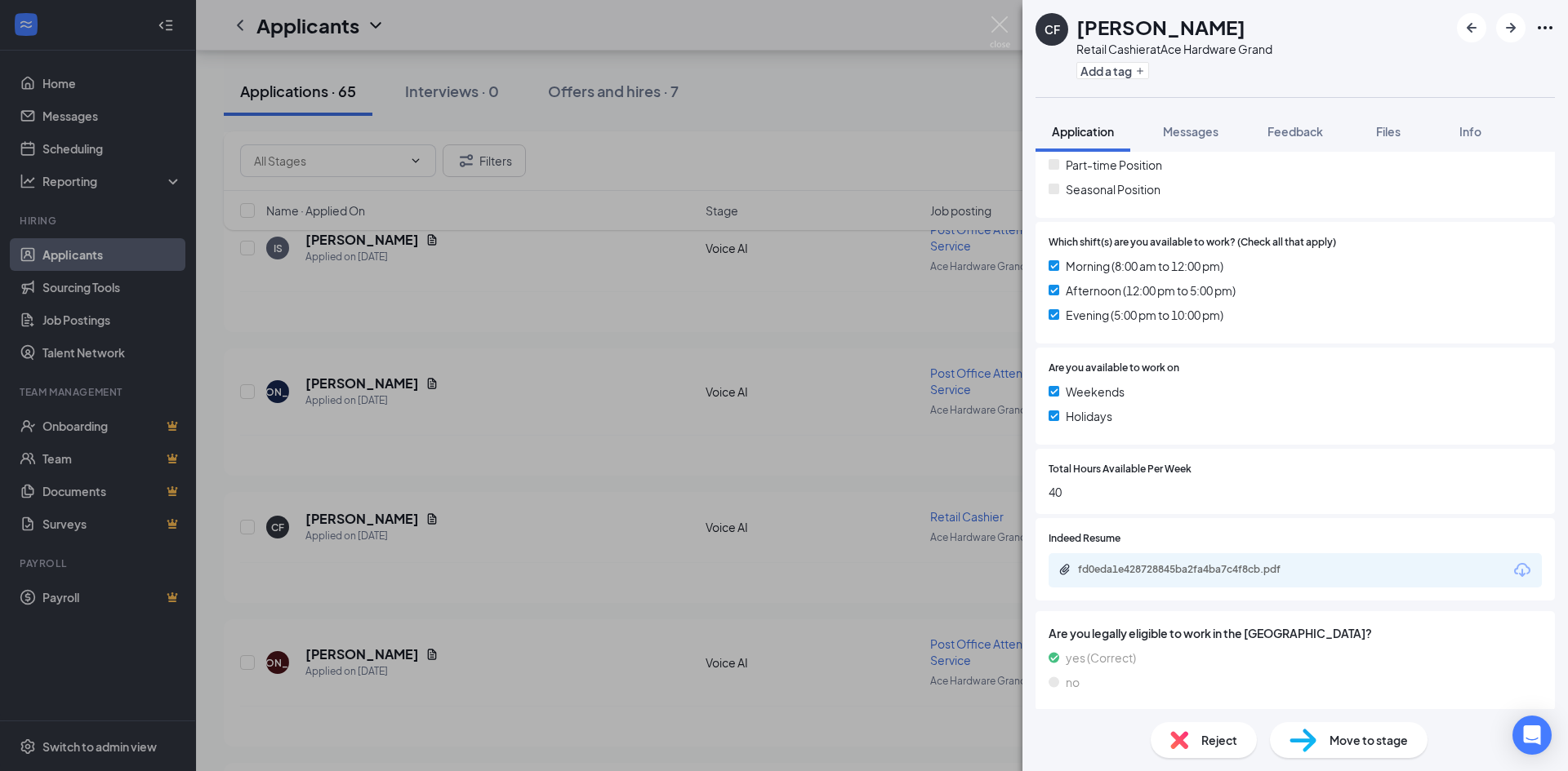
click at [512, 487] on div "CF [PERSON_NAME] Retail Cashier at Ace Hardware Grand Add a tag Application Mes…" at bounding box center [784, 386] width 1568 height 771
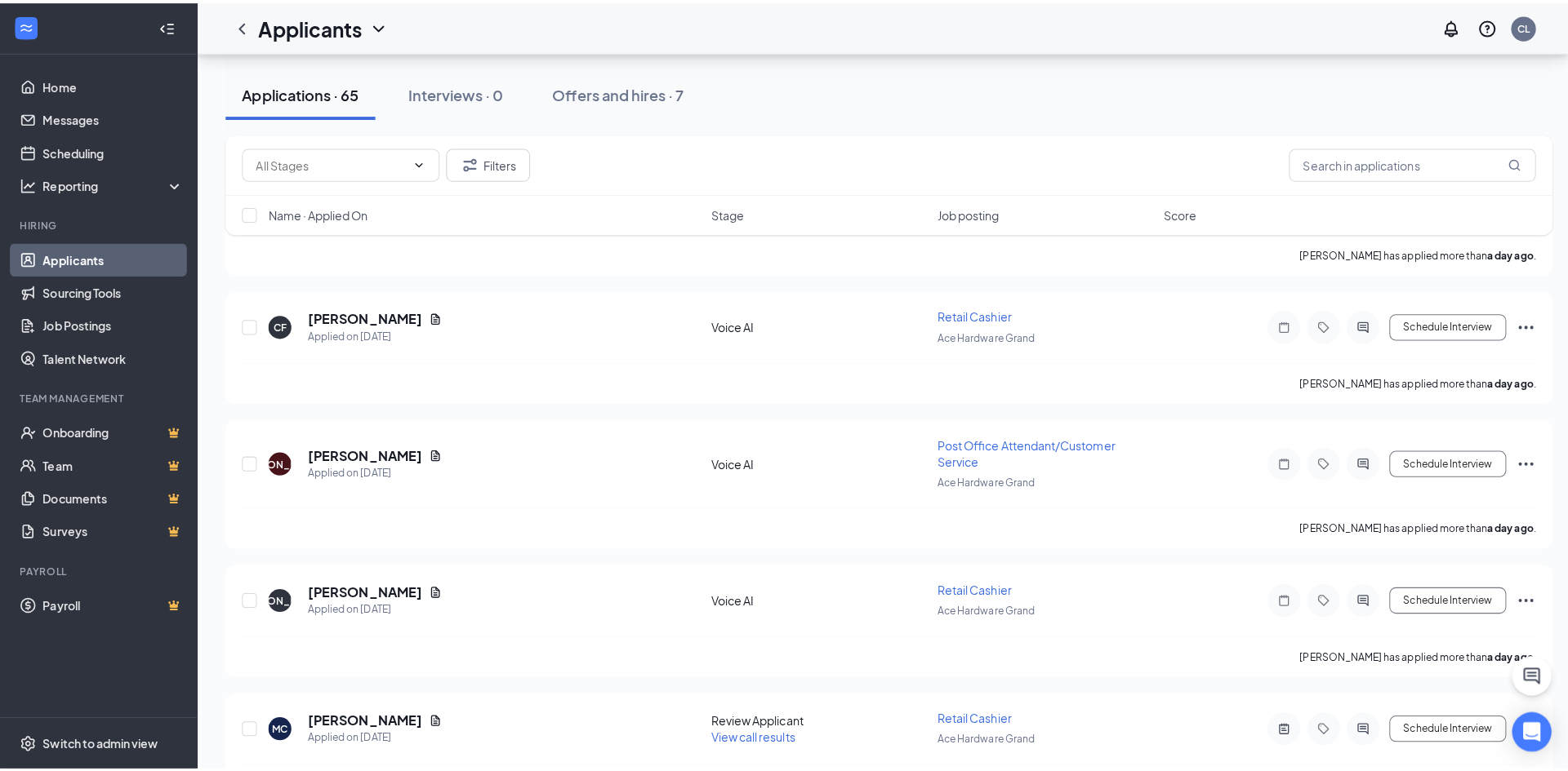
scroll to position [898, 0]
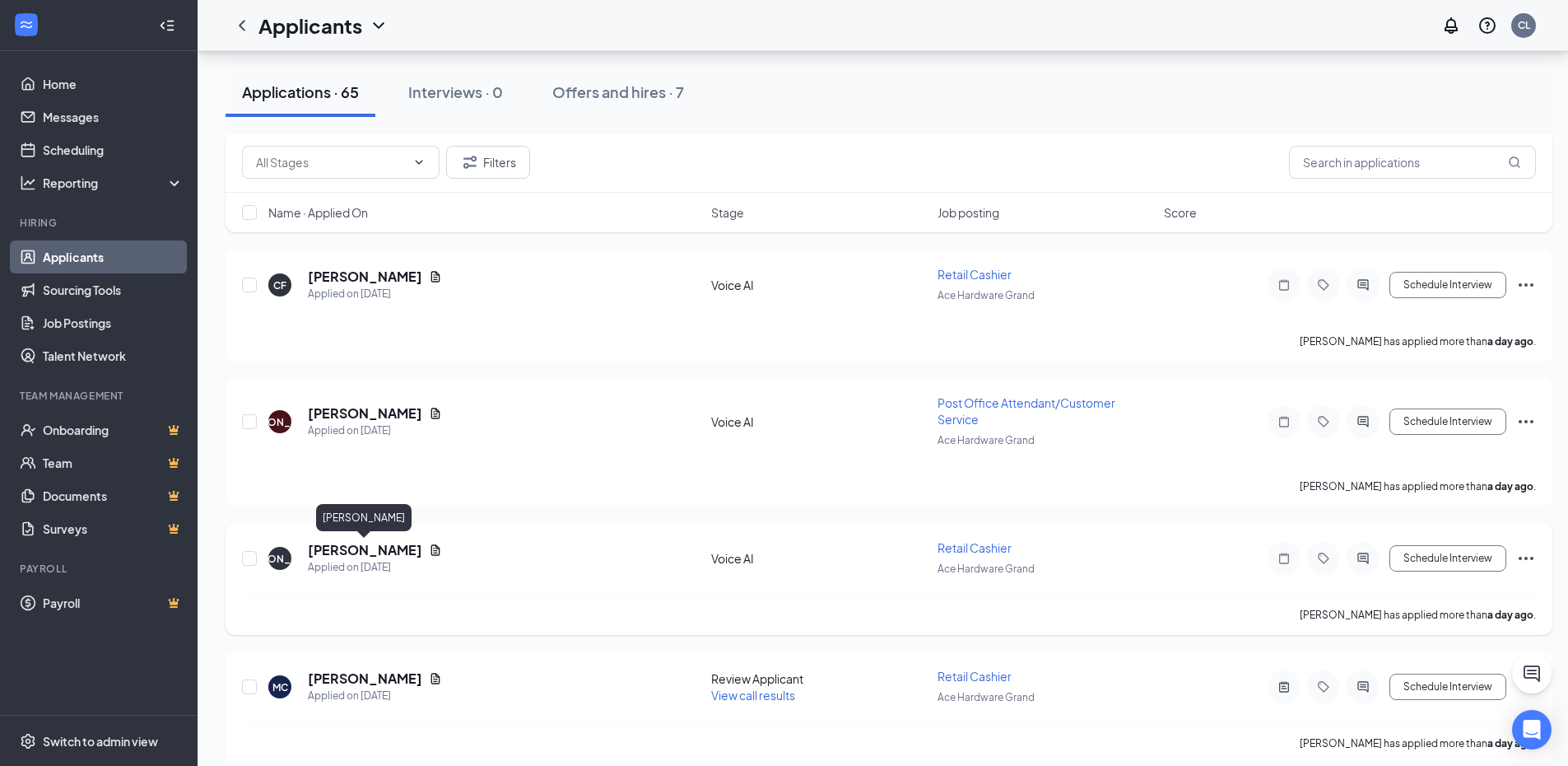
click at [357, 552] on h5 "[PERSON_NAME]" at bounding box center [366, 549] width 115 height 18
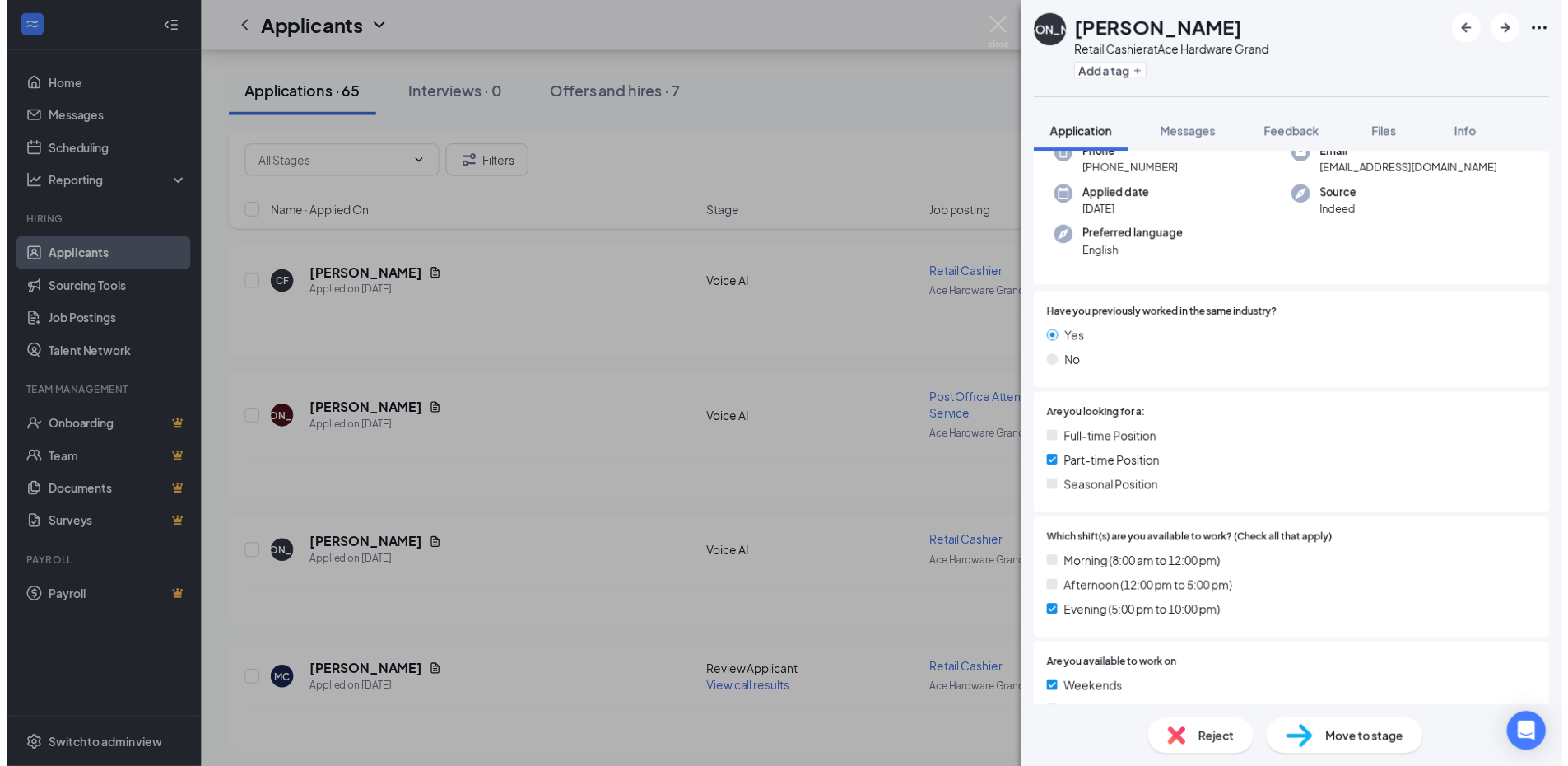
scroll to position [164, 0]
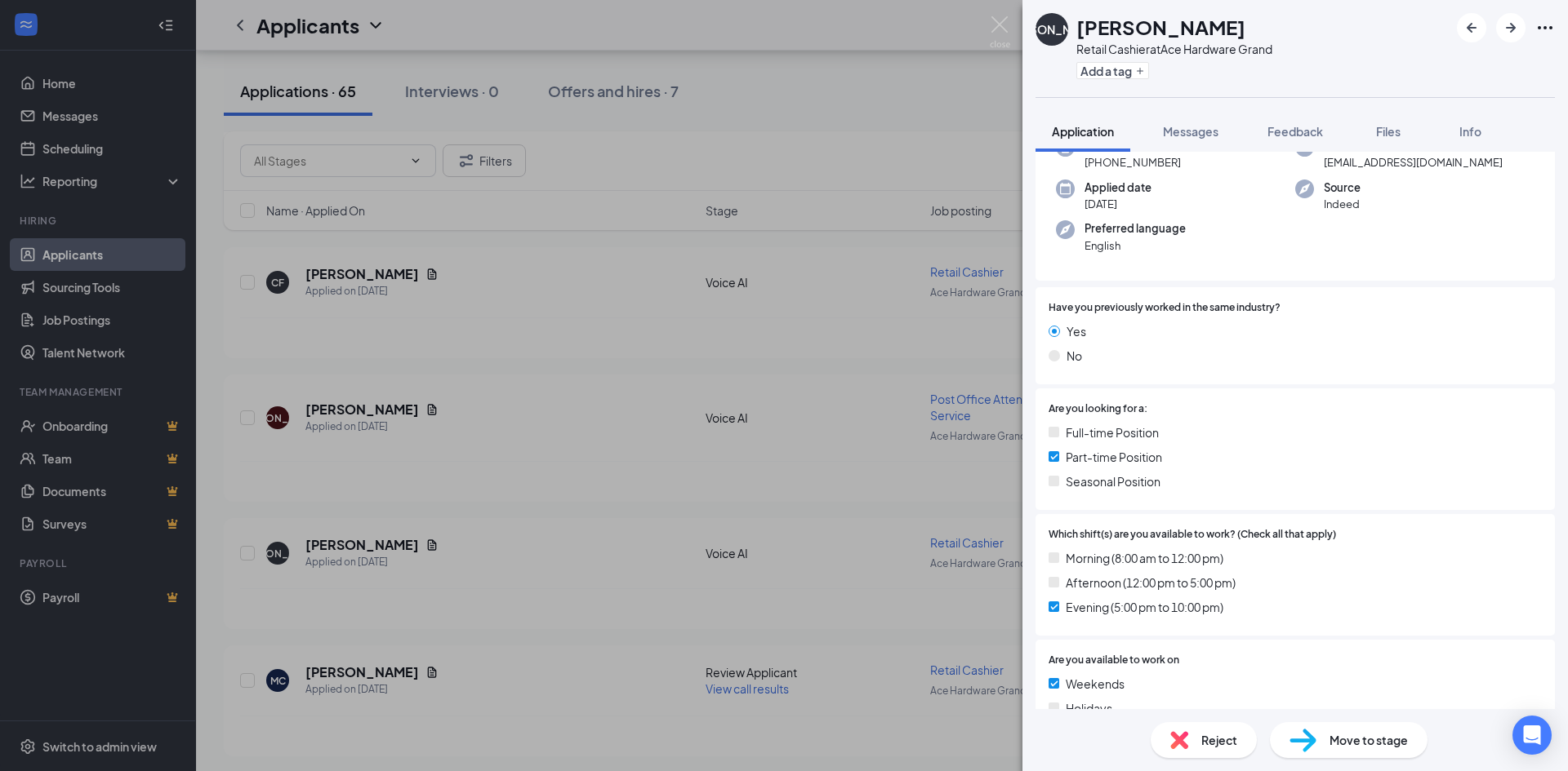
click at [563, 514] on div "JA [PERSON_NAME] Retail Cashier at Ace Hardware Grand Add a tag Application Mes…" at bounding box center [784, 386] width 1568 height 771
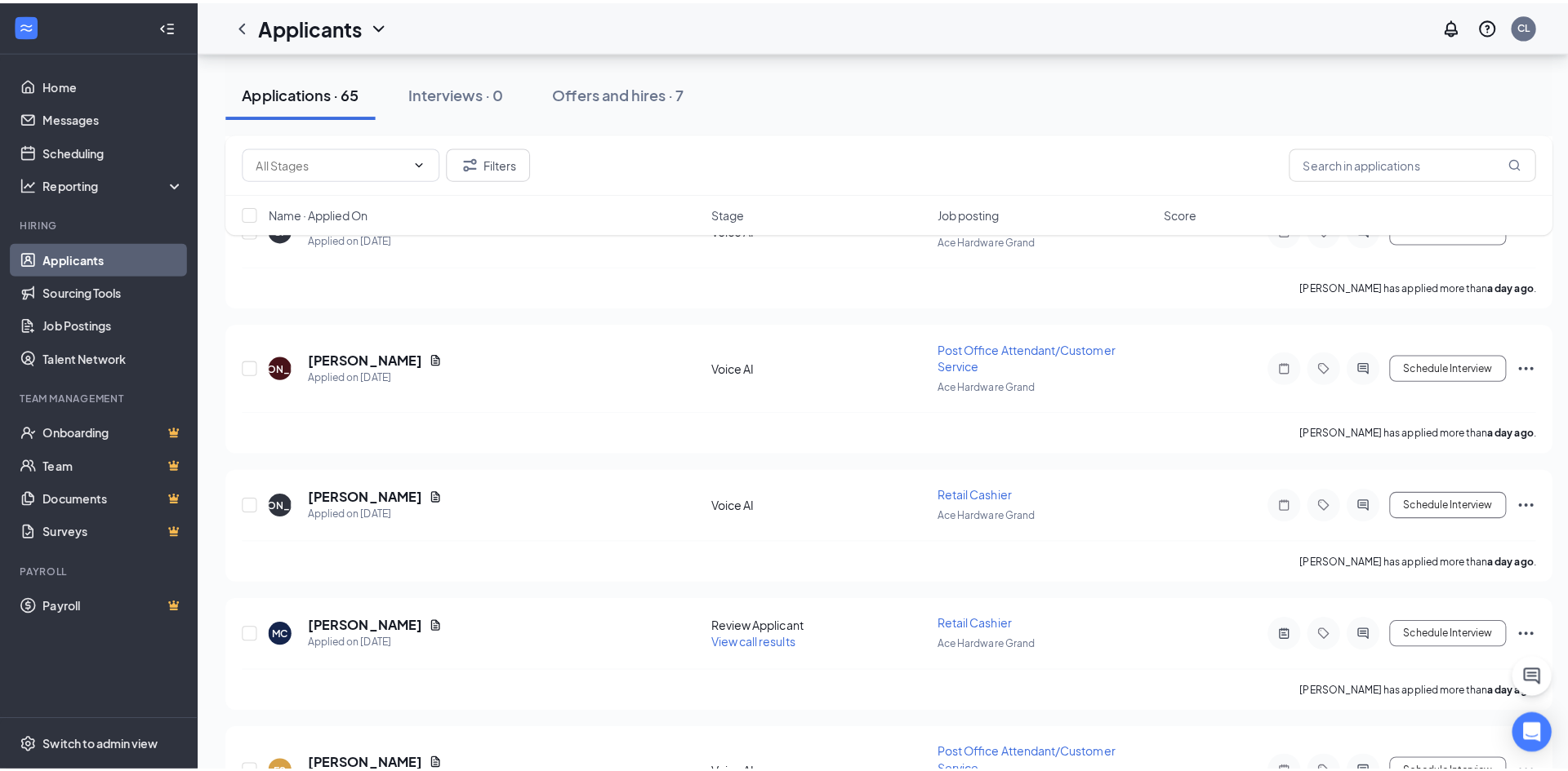
scroll to position [1061, 0]
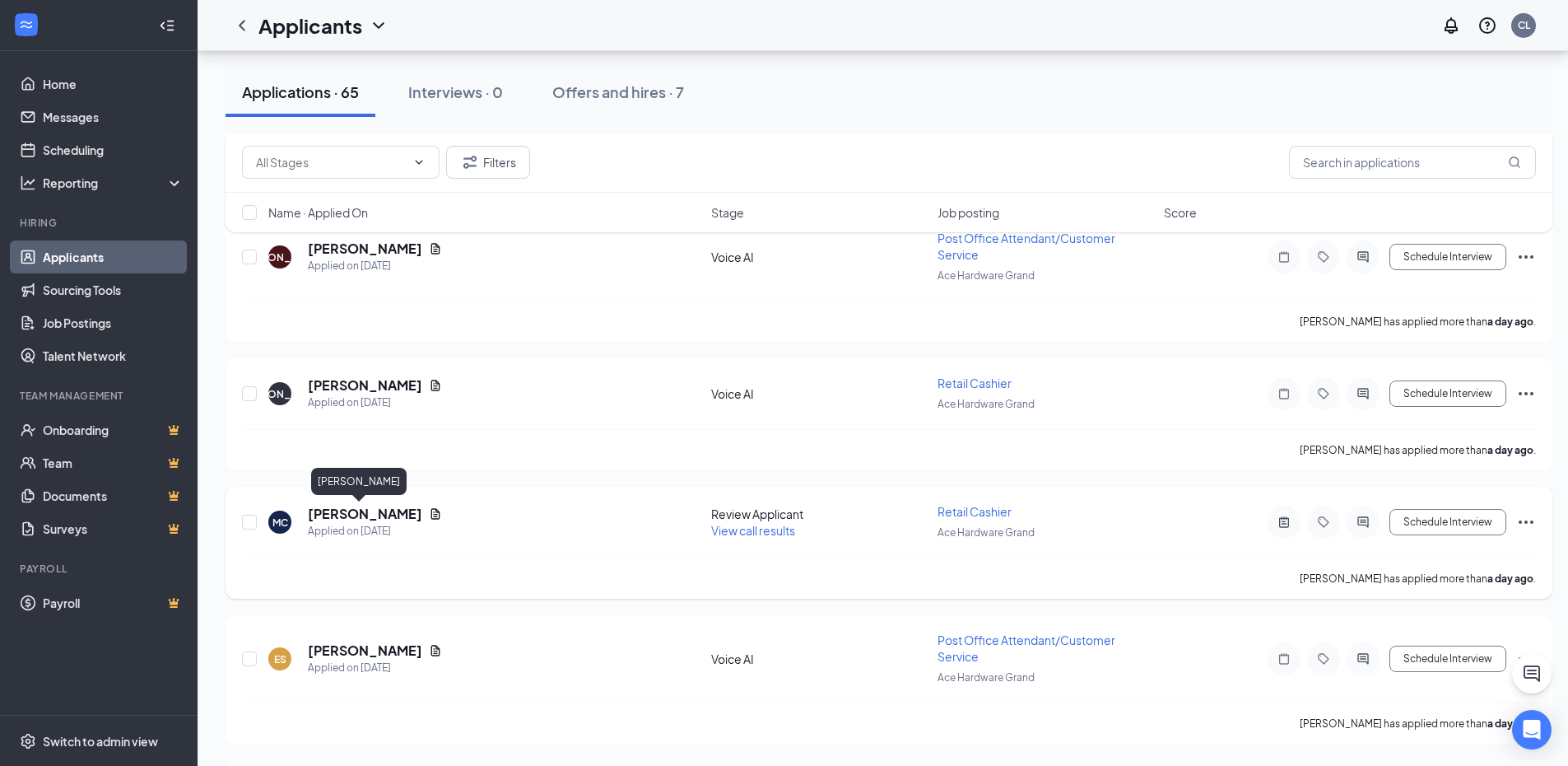
click at [334, 516] on h5 "[PERSON_NAME]" at bounding box center [366, 513] width 115 height 18
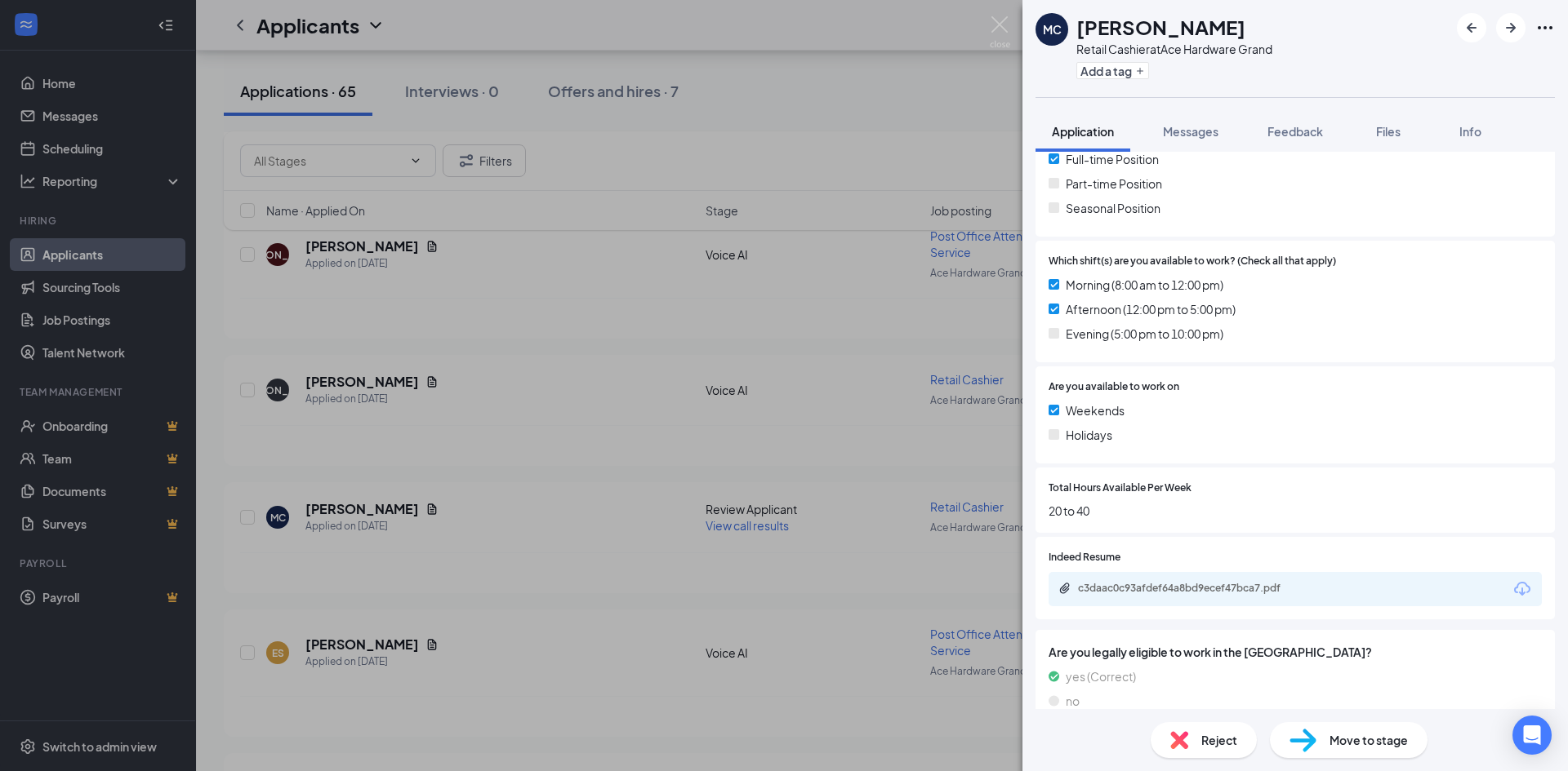
scroll to position [403, 0]
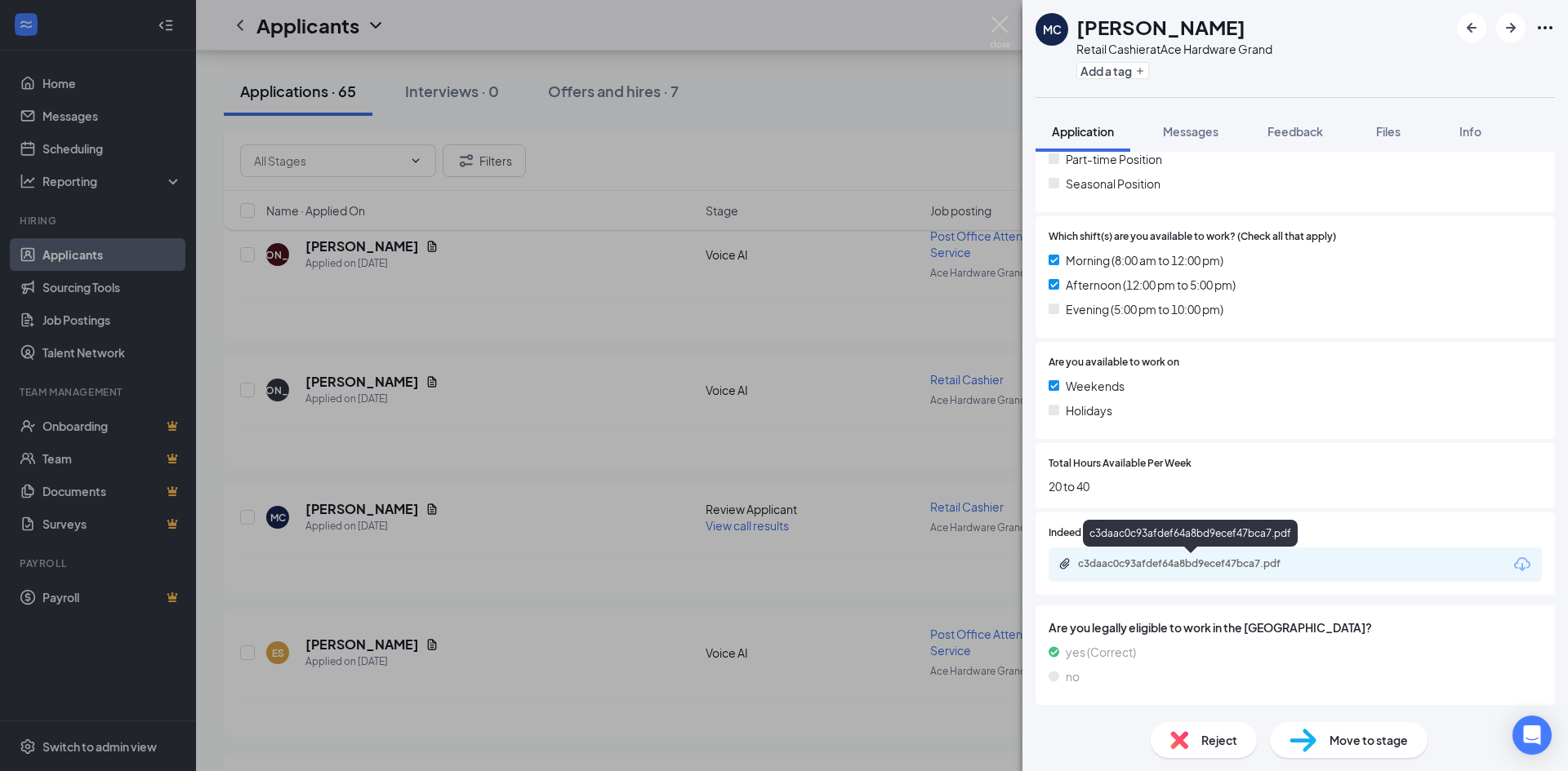
click at [1200, 563] on div "c3daac0c93afdef64a8bd9ecef47bca7.pdf" at bounding box center [1192, 564] width 229 height 13
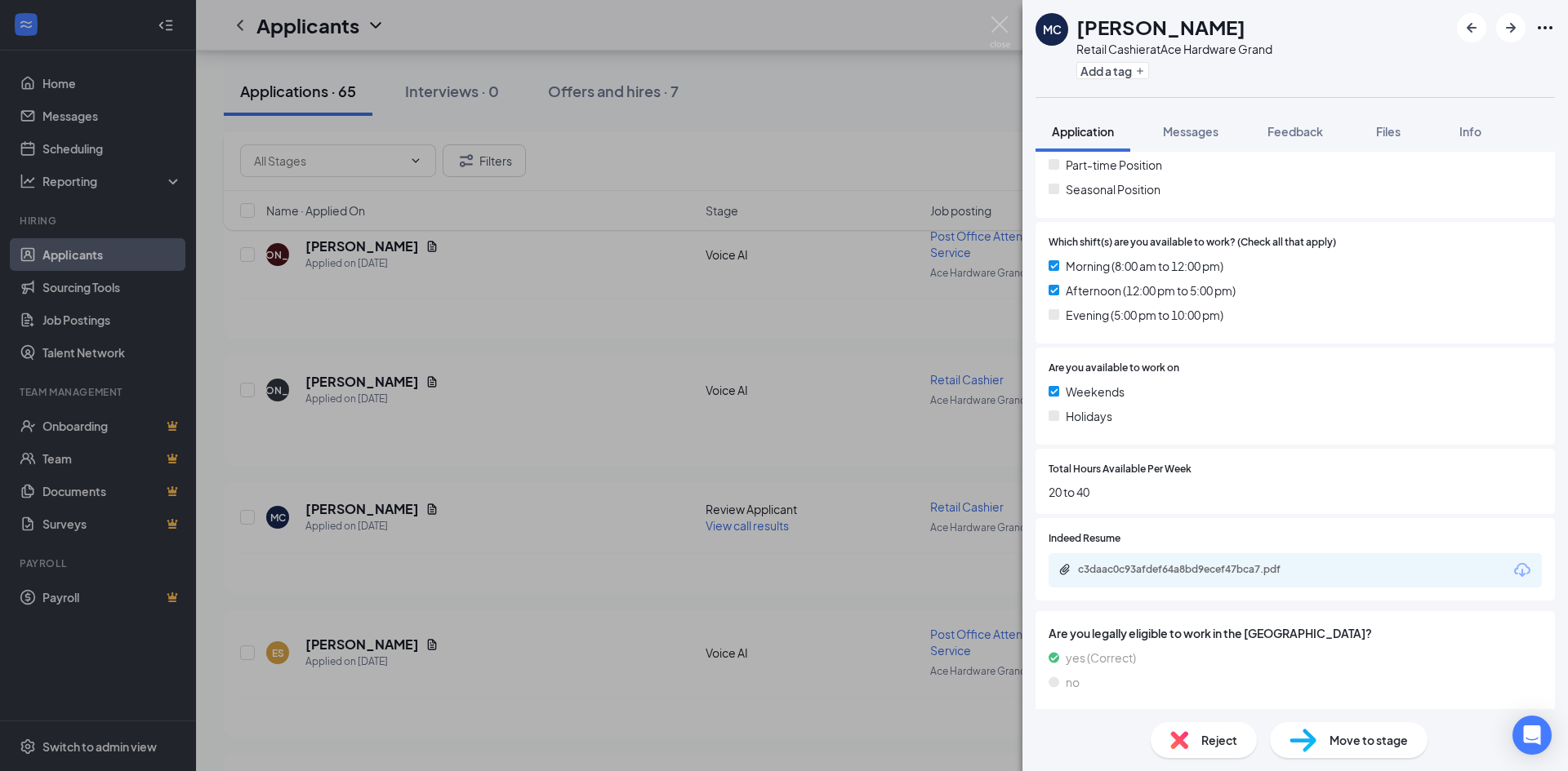
click at [538, 482] on div "MC [PERSON_NAME] Retail Cashier at Ace Hardware Grand Add a tag Application Mes…" at bounding box center [784, 386] width 1568 height 771
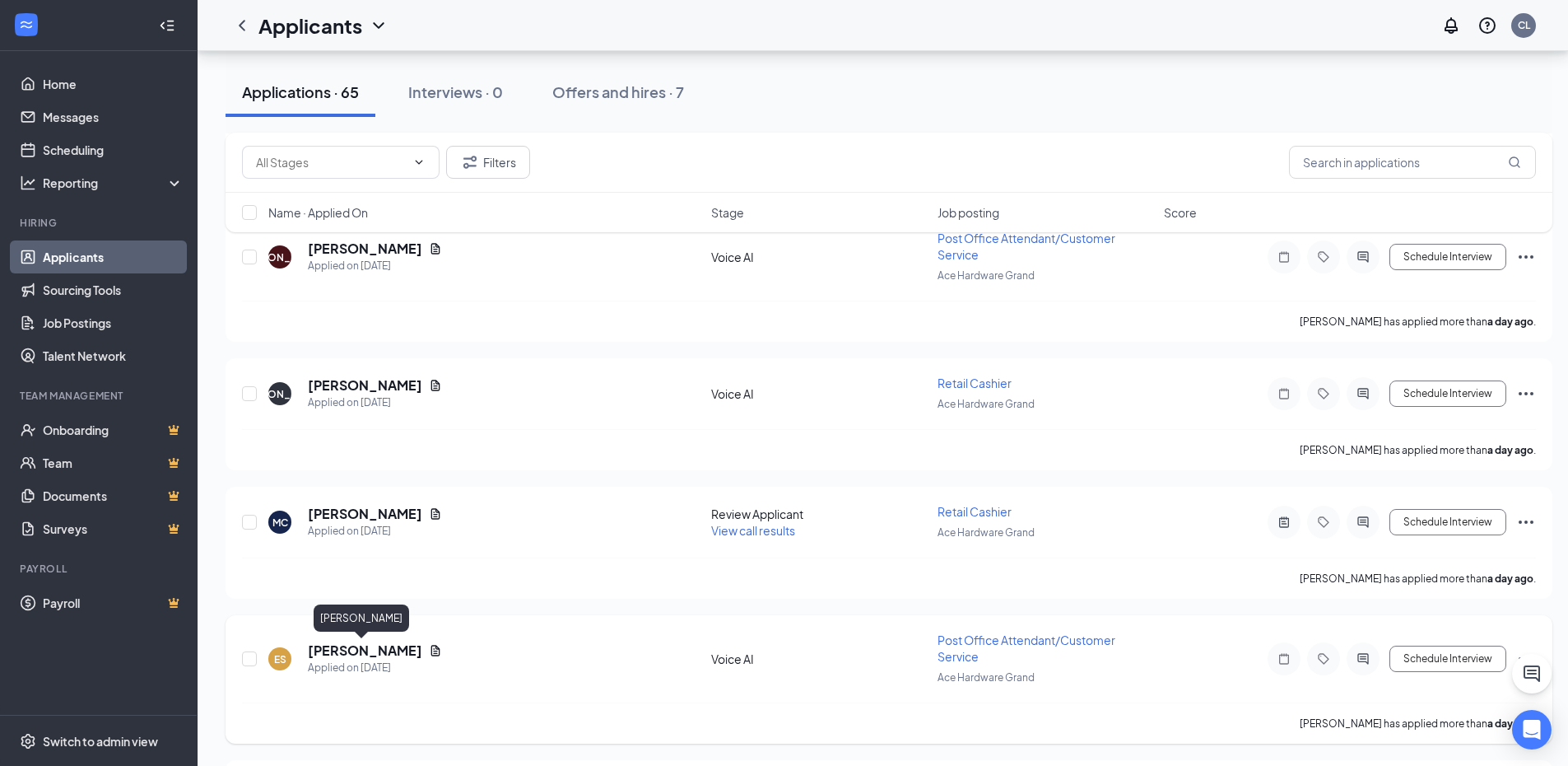
click at [354, 649] on h5 "[PERSON_NAME]" at bounding box center [366, 650] width 115 height 18
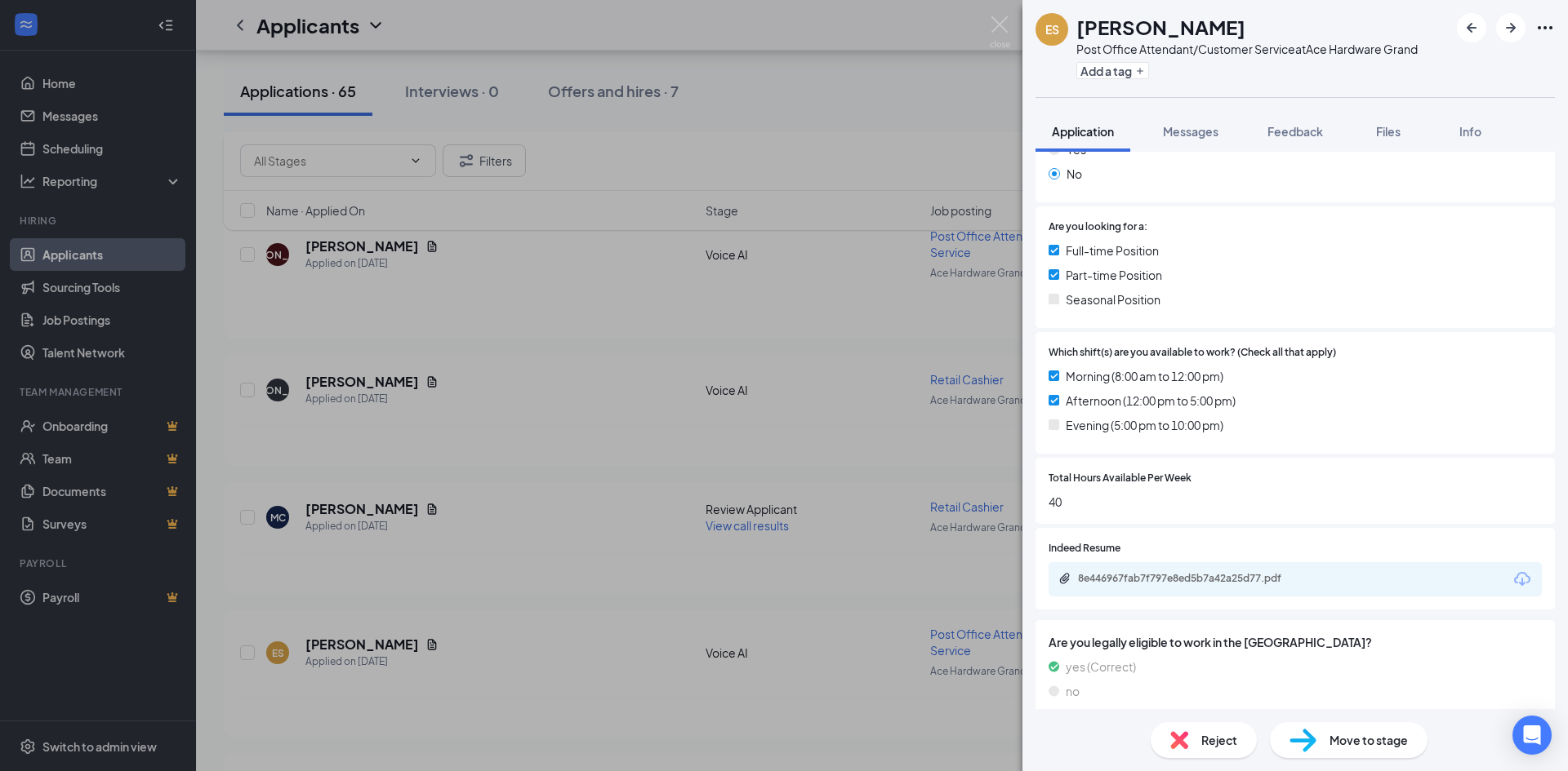
scroll to position [302, 0]
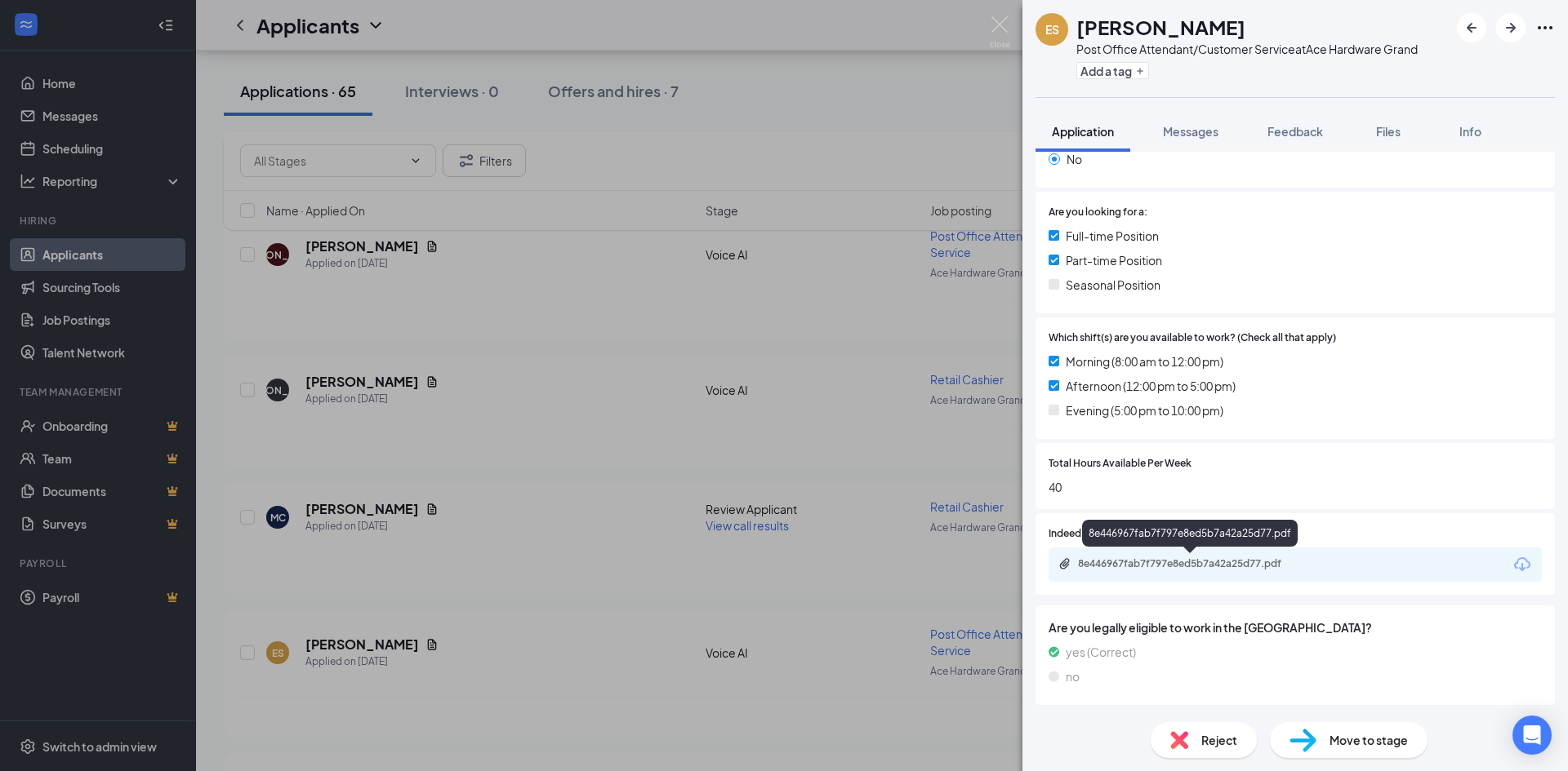
click at [1210, 562] on div "8e446967fab7f797e8ed5b7a42a25d77.pdf" at bounding box center [1192, 564] width 229 height 13
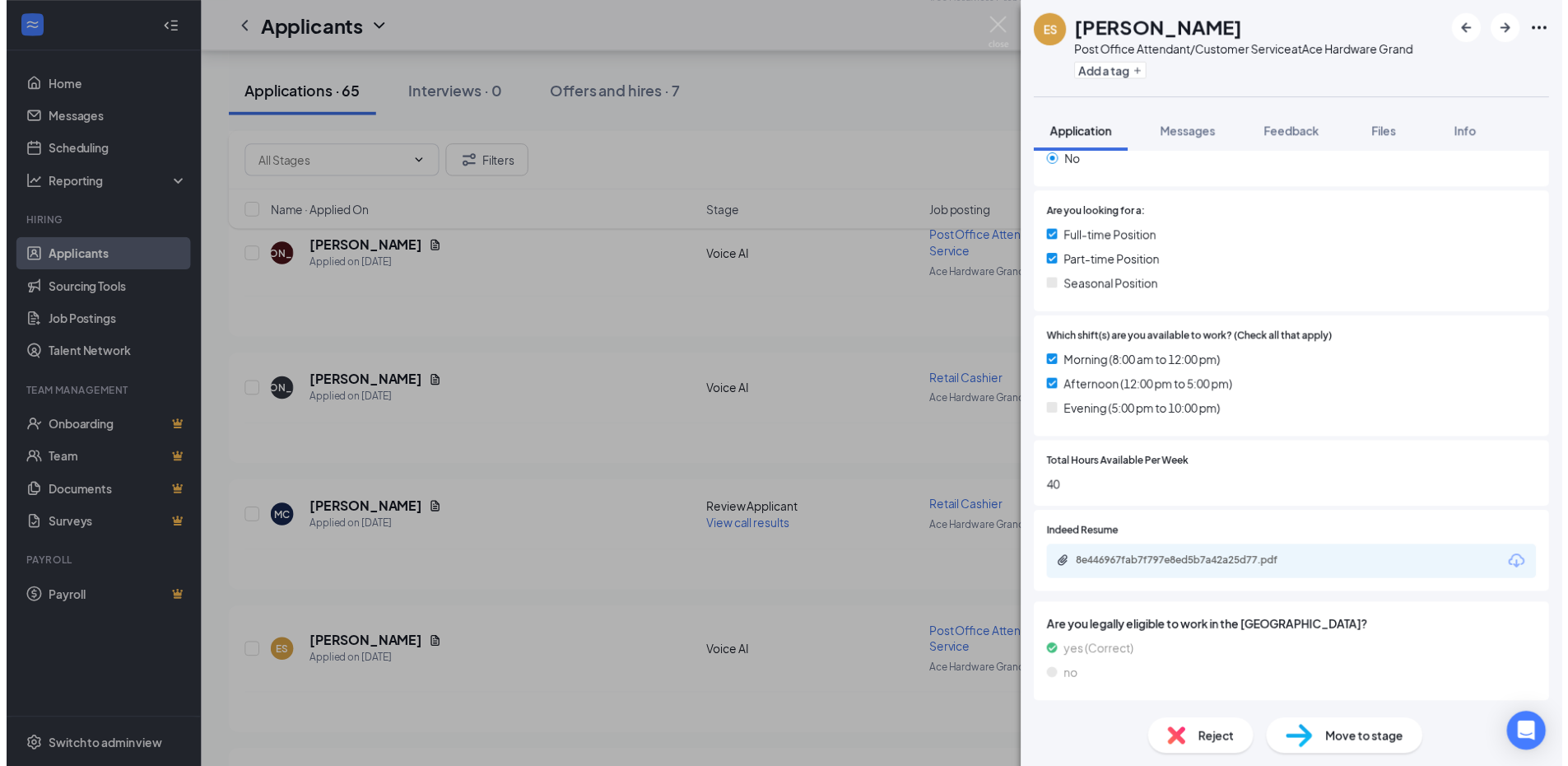
scroll to position [298, 0]
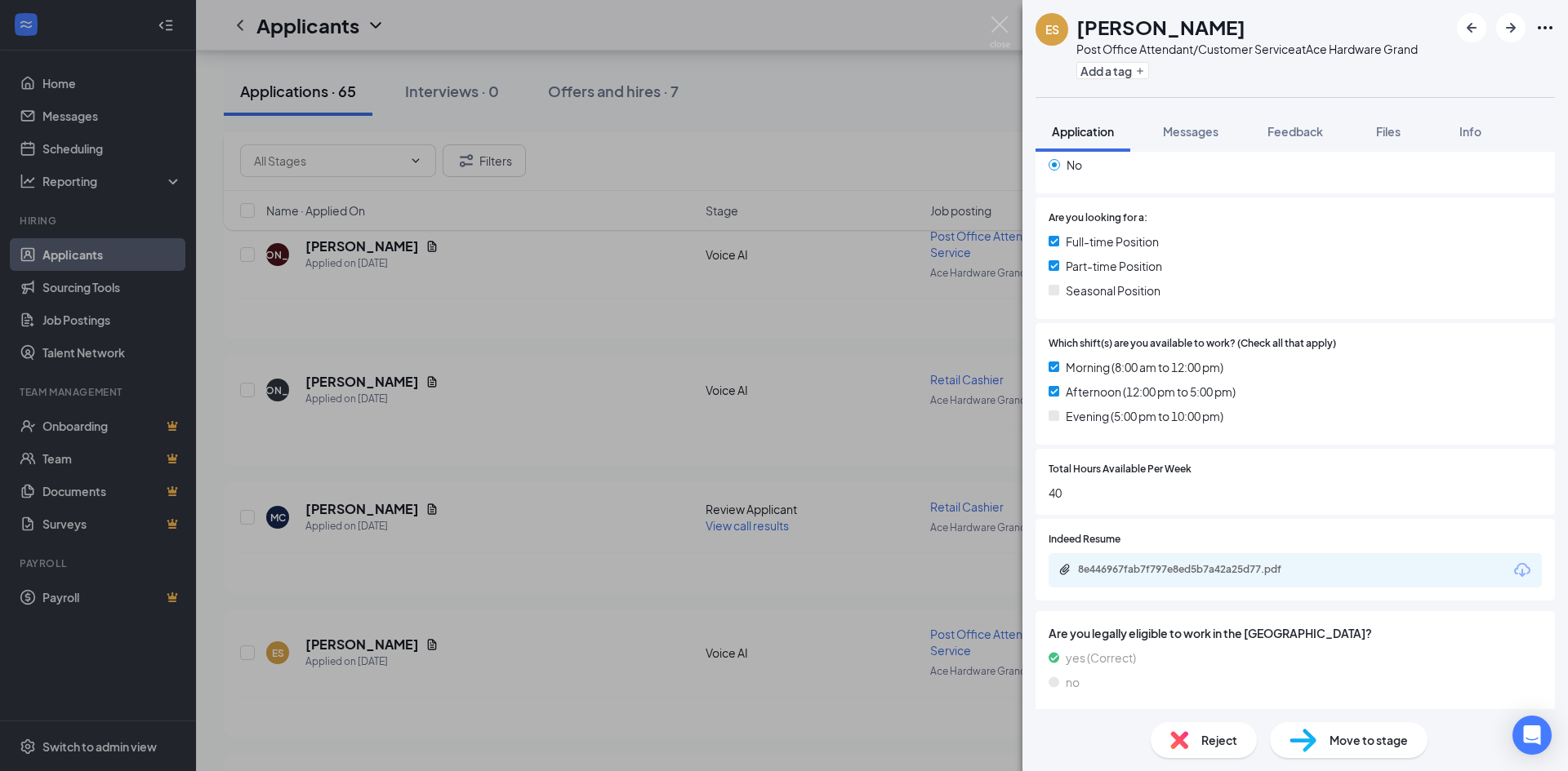
click at [584, 478] on div "ES [PERSON_NAME] Post Office Attendant/Customer Service at Ace Hardware Grand A…" at bounding box center [784, 386] width 1568 height 771
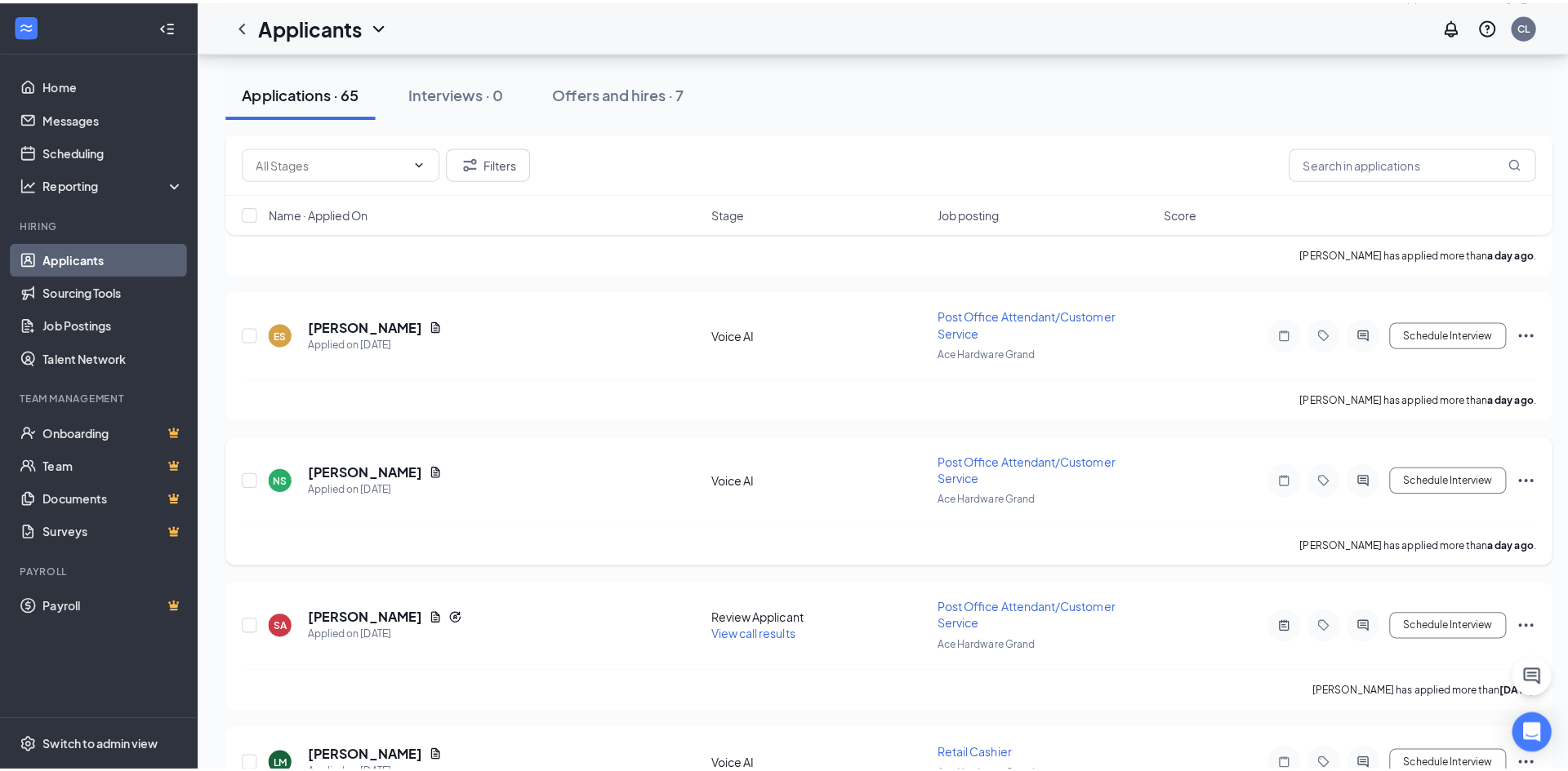
scroll to position [1388, 0]
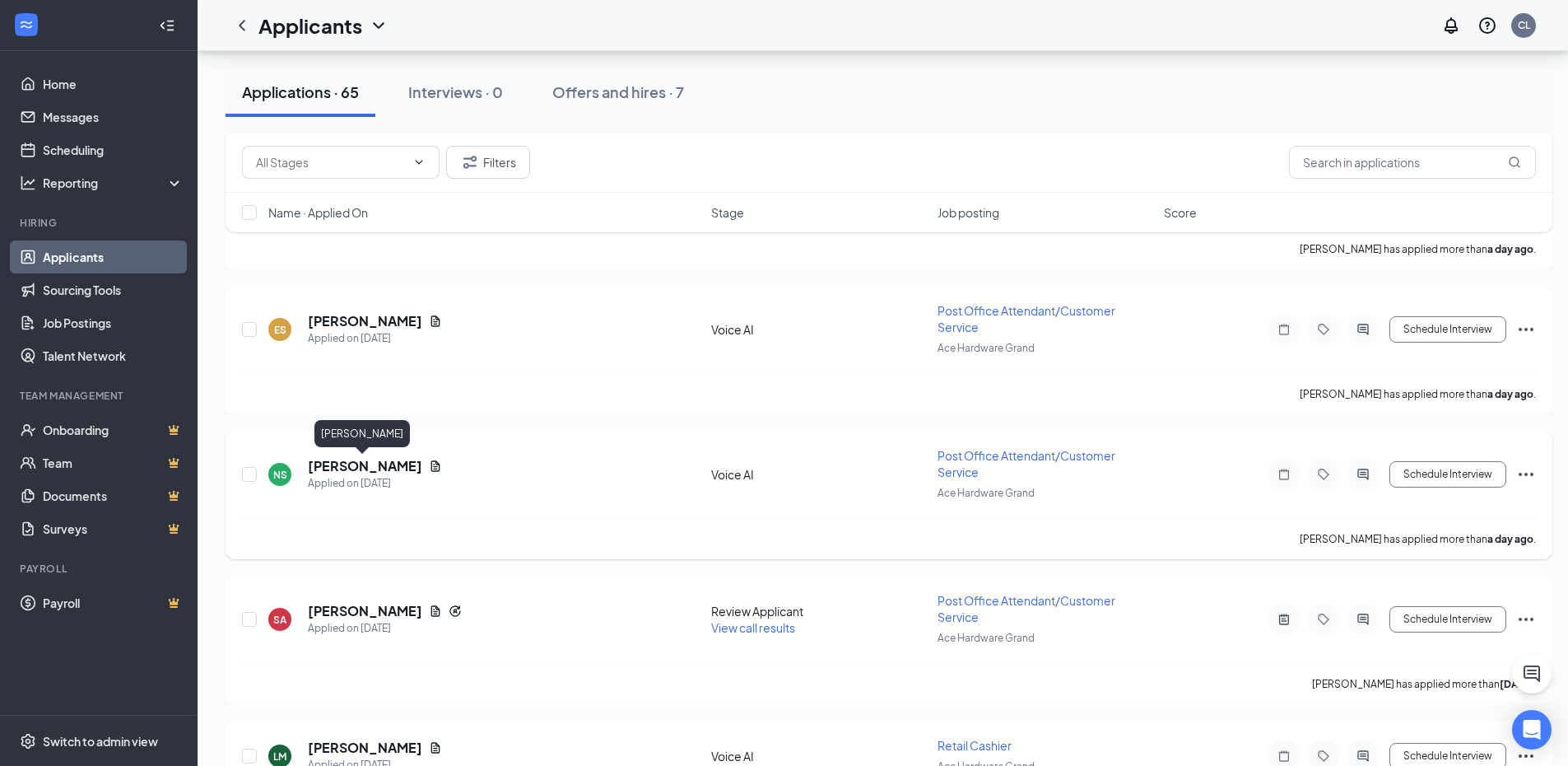
click at [344, 470] on h5 "[PERSON_NAME]" at bounding box center [366, 466] width 115 height 18
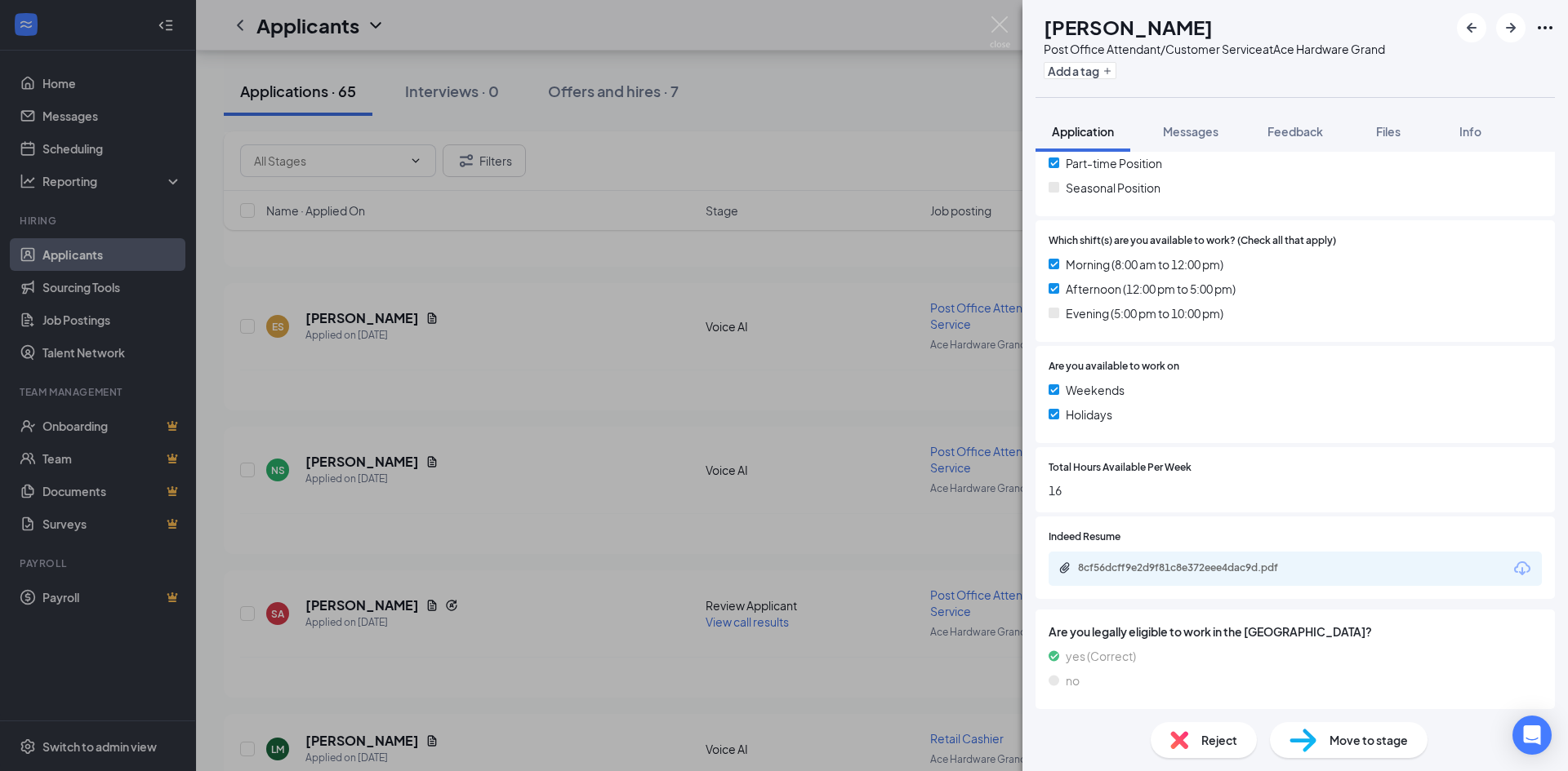
scroll to position [403, 0]
click at [1240, 563] on div "8cf56dcff9e2d9f81c8e372eee4dac9d.pdf" at bounding box center [1192, 564] width 229 height 13
click at [350, 609] on div "NS [PERSON_NAME] Post Office Attendant/Customer Service at Ace Hardware Grand A…" at bounding box center [784, 386] width 1568 height 771
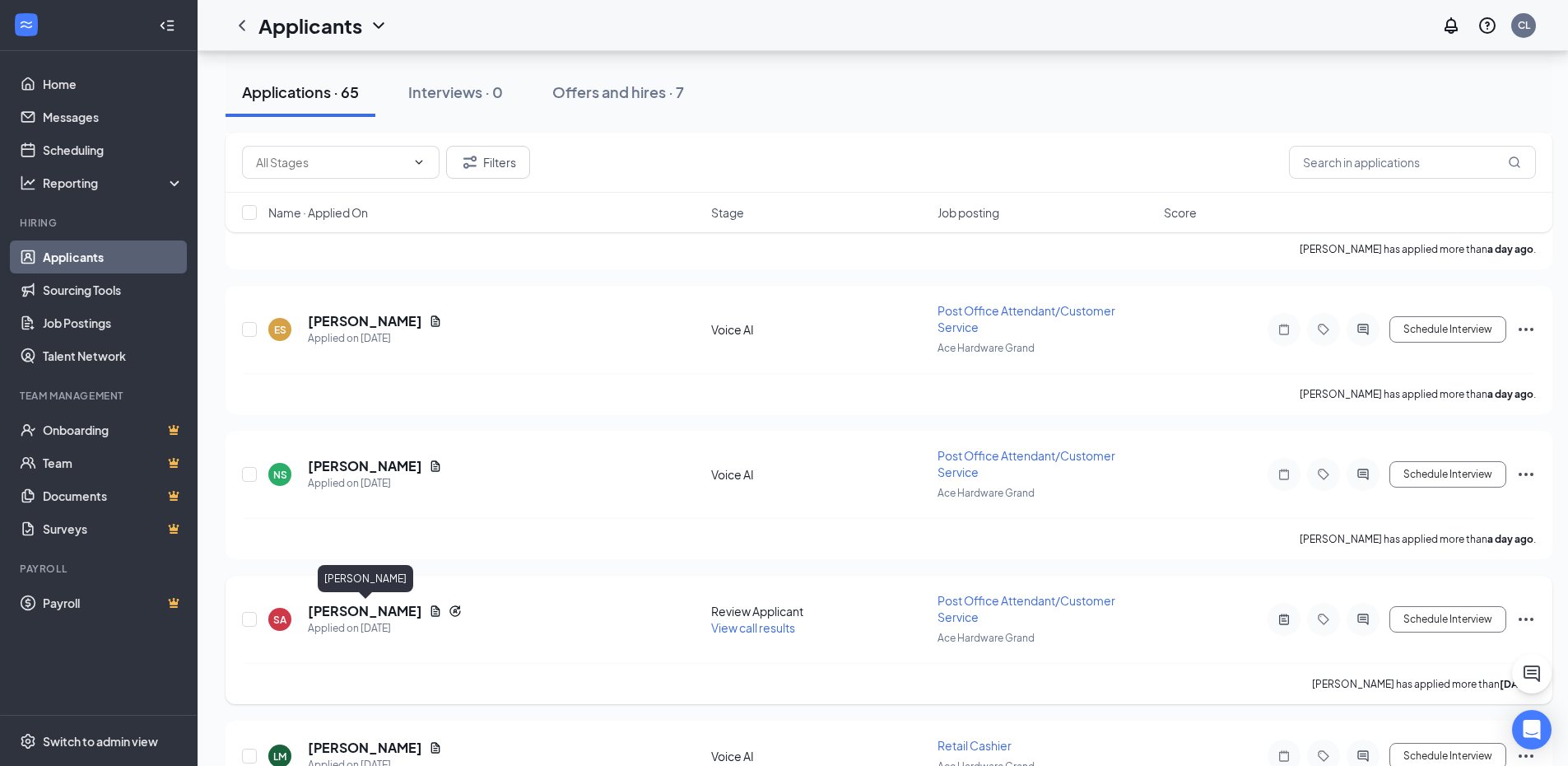
click at [353, 613] on h5 "[PERSON_NAME]" at bounding box center [366, 610] width 115 height 18
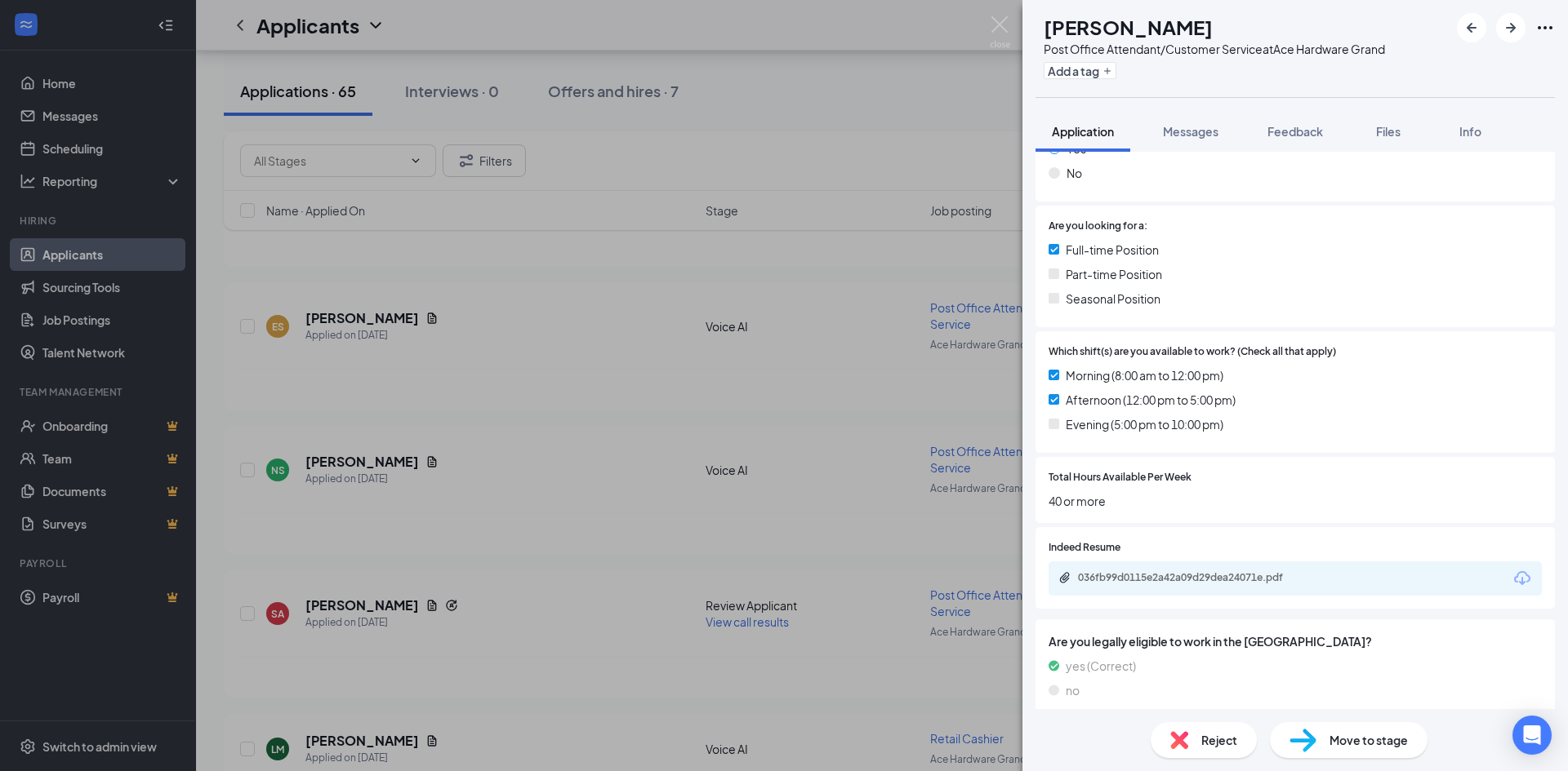
scroll to position [347, 0]
click at [1157, 571] on div "036fb99d0115e2a42a09d29dea24071e.pdf" at bounding box center [1192, 577] width 229 height 13
